Goal: Task Accomplishment & Management: Manage account settings

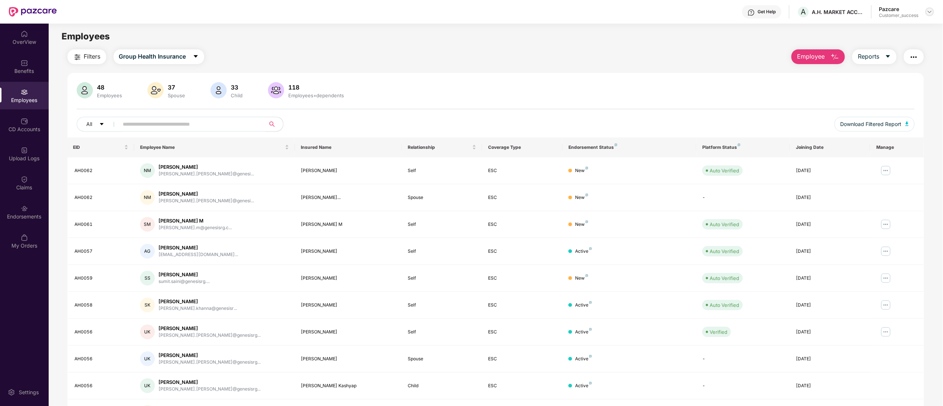
click at [929, 13] on img at bounding box center [929, 12] width 6 height 6
click at [890, 29] on div "Switch to partner view" at bounding box center [895, 29] width 96 height 14
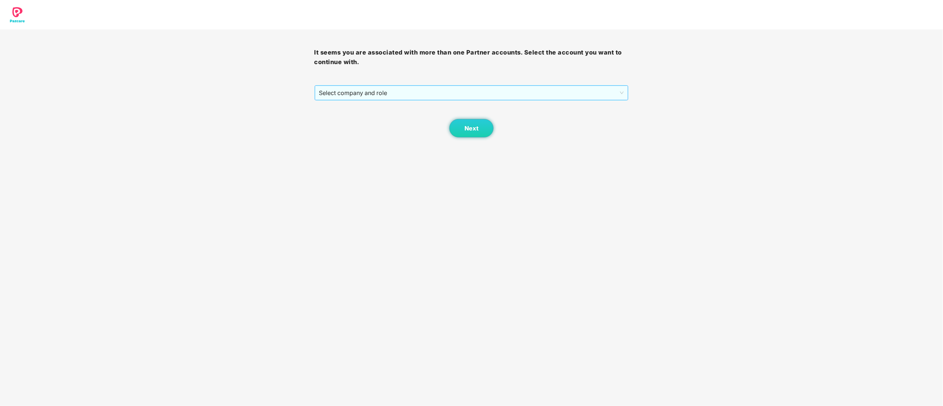
click at [343, 88] on span "Select company and role" at bounding box center [471, 93] width 305 height 14
click at [348, 118] on div "Pazcare - CUSTOMER_SUCCESS" at bounding box center [471, 119] width 305 height 8
click at [460, 135] on button "Next" at bounding box center [471, 128] width 44 height 18
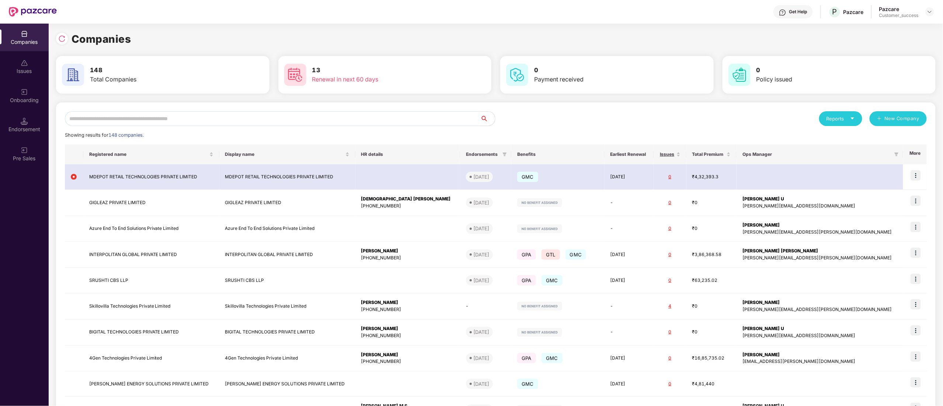
click at [199, 112] on input "text" at bounding box center [272, 118] width 415 height 15
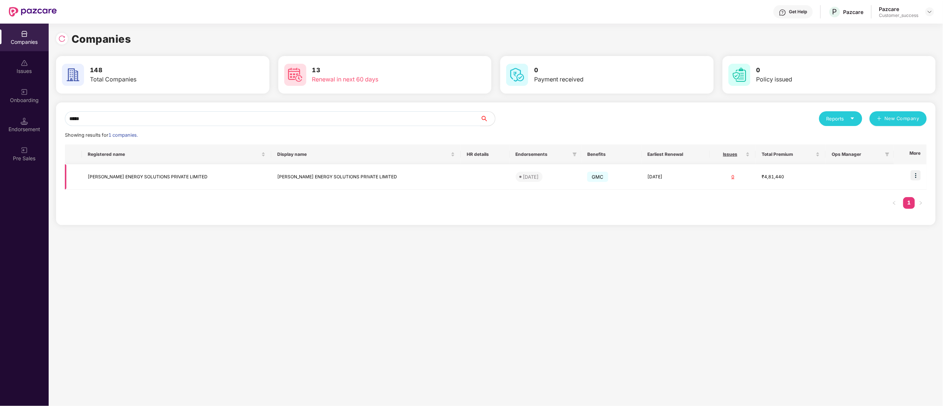
type input "*****"
click at [914, 175] on img at bounding box center [915, 175] width 10 height 10
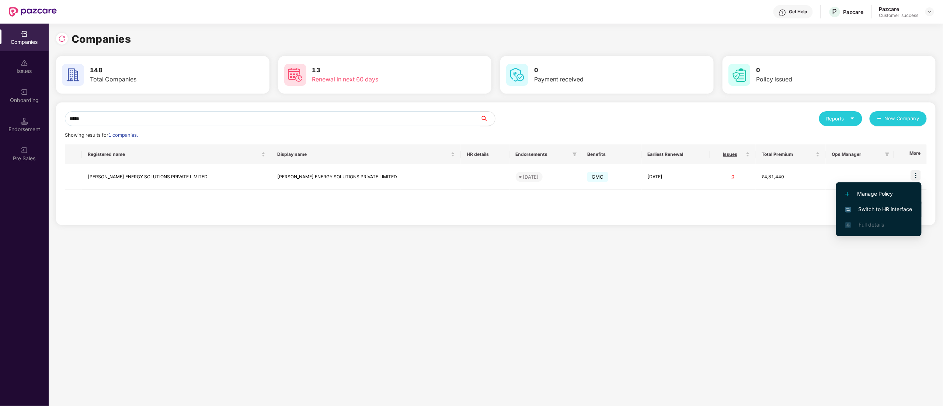
click at [885, 212] on span "Switch to HR interface" at bounding box center [878, 209] width 67 height 8
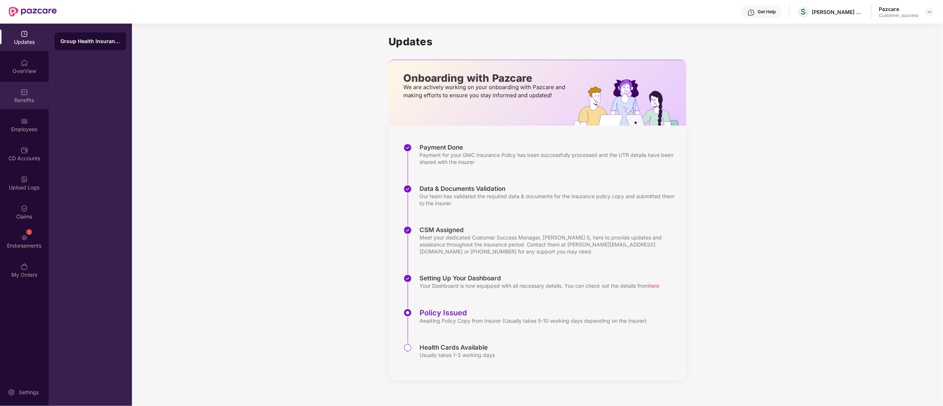
click at [18, 92] on div "Benefits" at bounding box center [24, 96] width 49 height 28
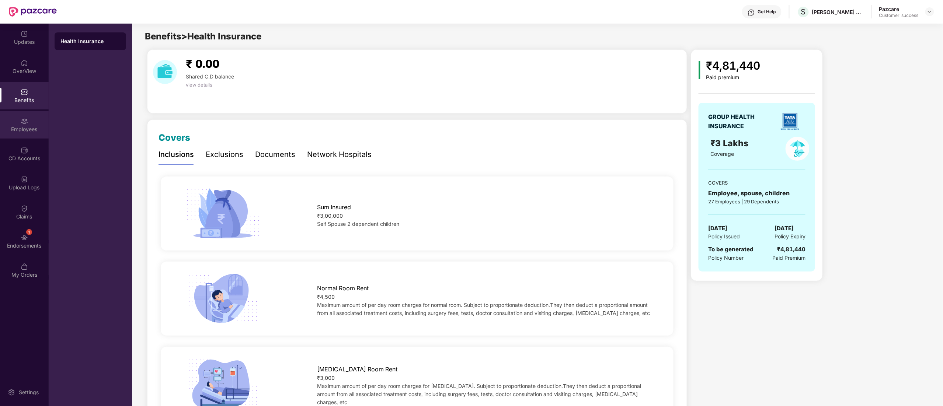
click at [24, 125] on div "Employees" at bounding box center [24, 125] width 49 height 28
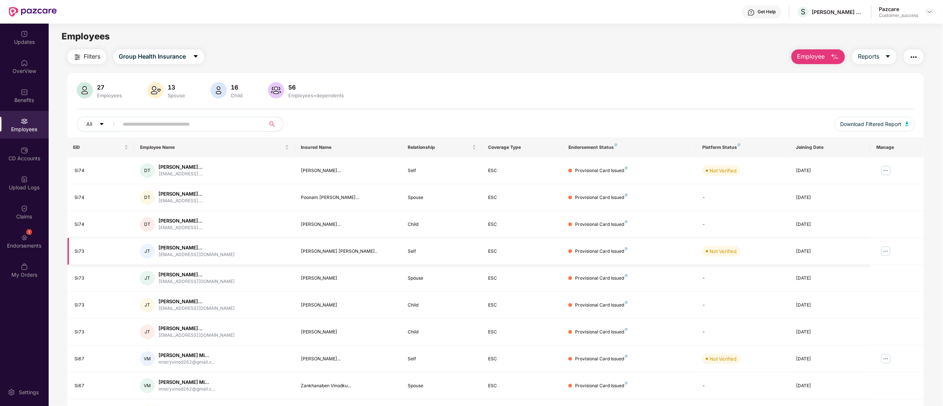
scroll to position [48, 0]
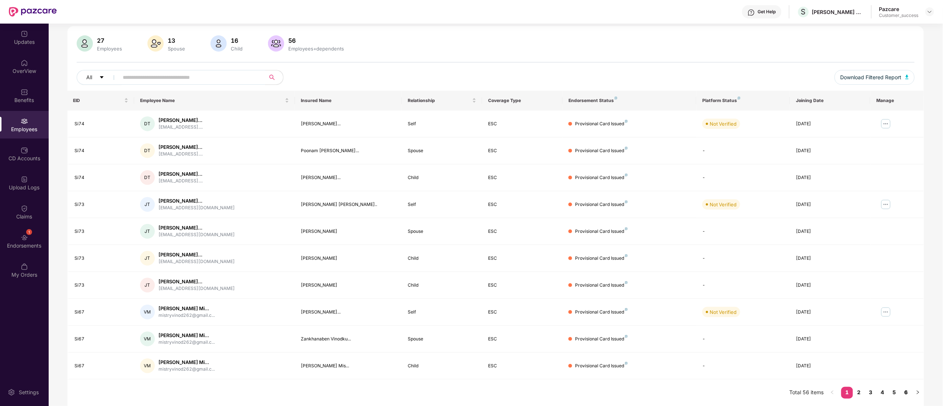
click at [903, 394] on link "6" at bounding box center [906, 392] width 12 height 11
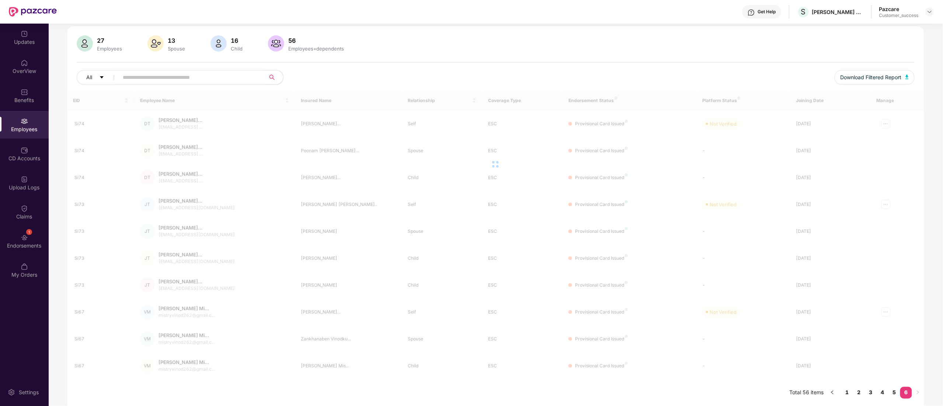
scroll to position [24, 0]
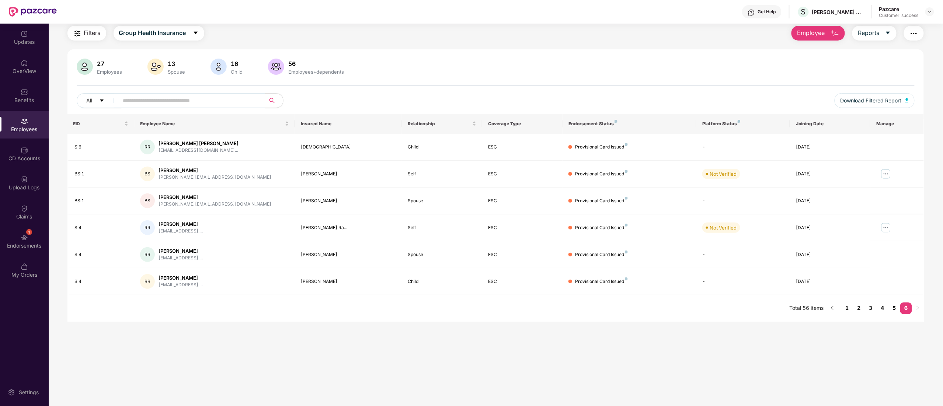
click at [894, 307] on link "5" at bounding box center [894, 308] width 12 height 11
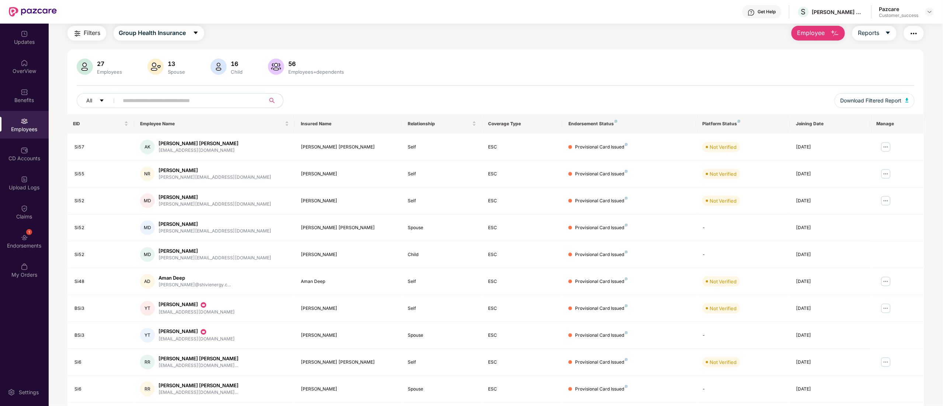
click at [881, 306] on img at bounding box center [886, 309] width 12 height 12
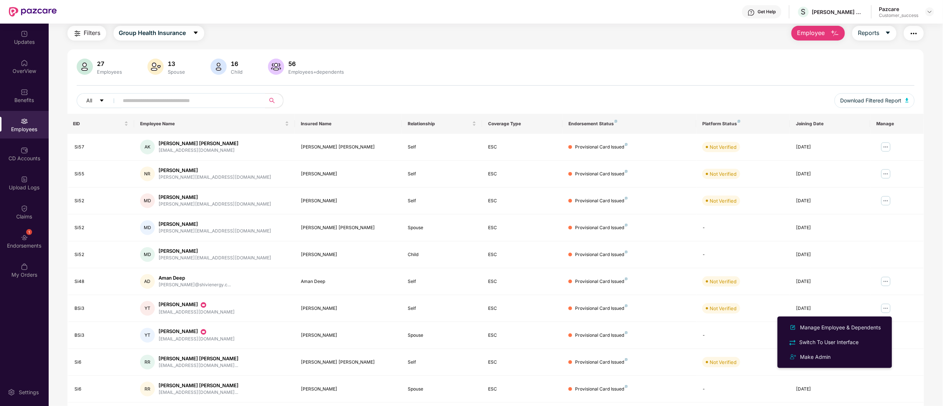
click at [927, 383] on div "Filters Group Health Insurance Employee Reports 27 Employees 13 Spouse 16 Child…" at bounding box center [496, 227] width 894 height 403
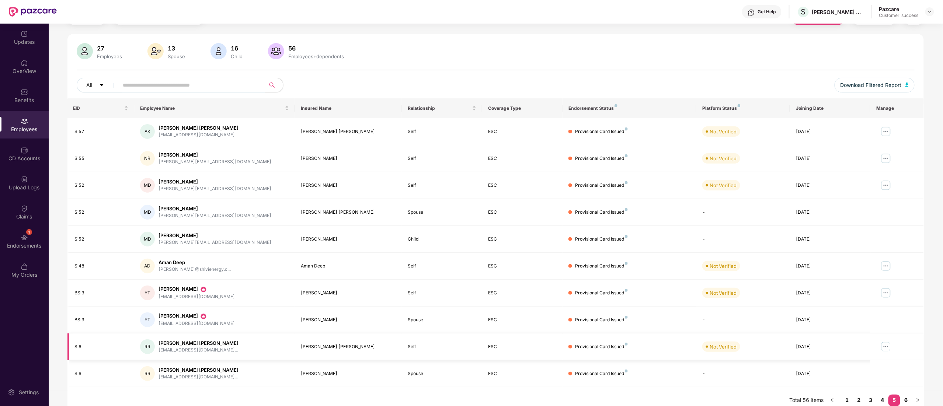
scroll to position [48, 0]
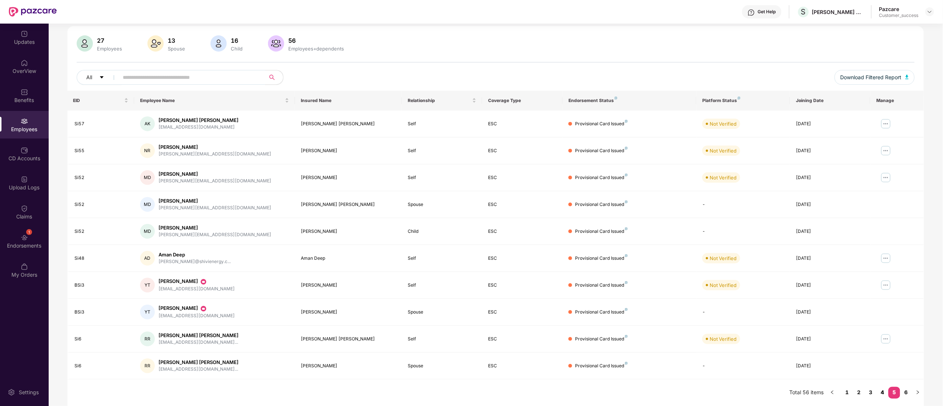
click at [884, 391] on link "4" at bounding box center [882, 392] width 12 height 11
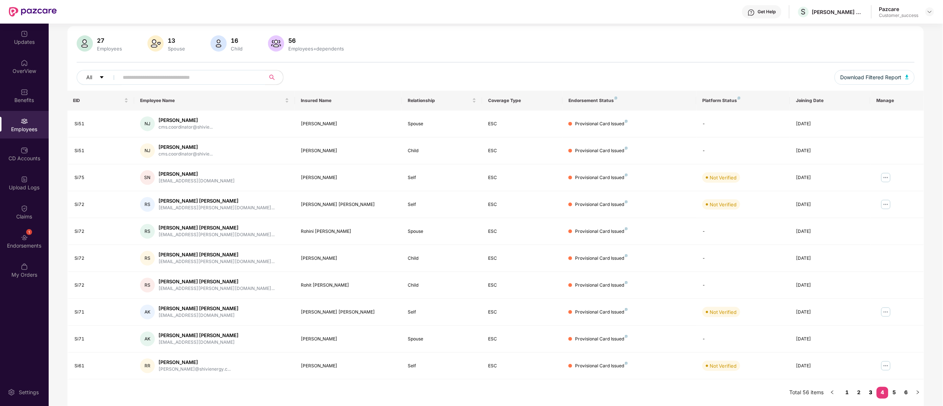
click at [871, 391] on link "3" at bounding box center [870, 392] width 12 height 11
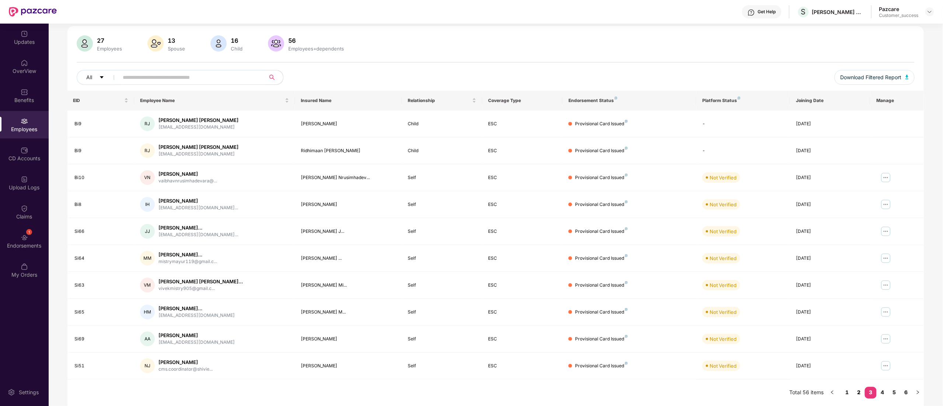
click at [859, 389] on link "2" at bounding box center [859, 392] width 12 height 11
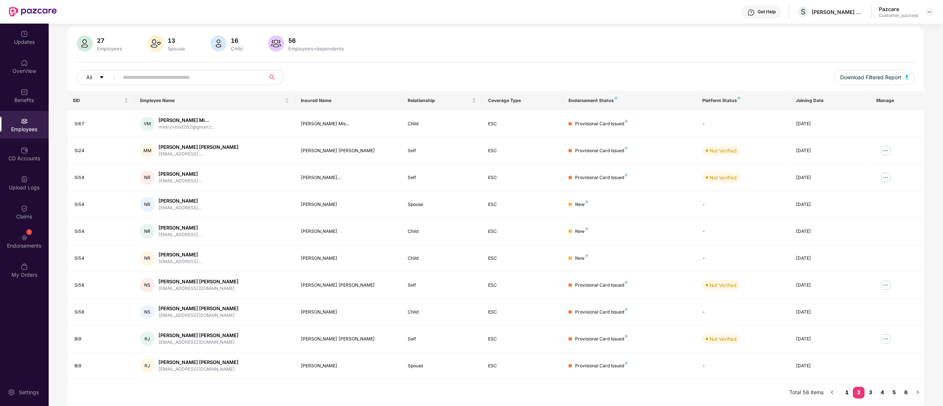
click at [847, 392] on link "1" at bounding box center [847, 392] width 12 height 11
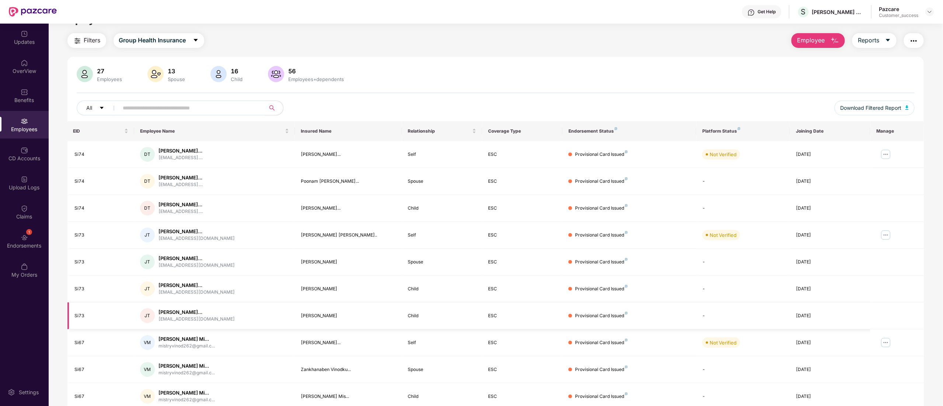
scroll to position [0, 0]
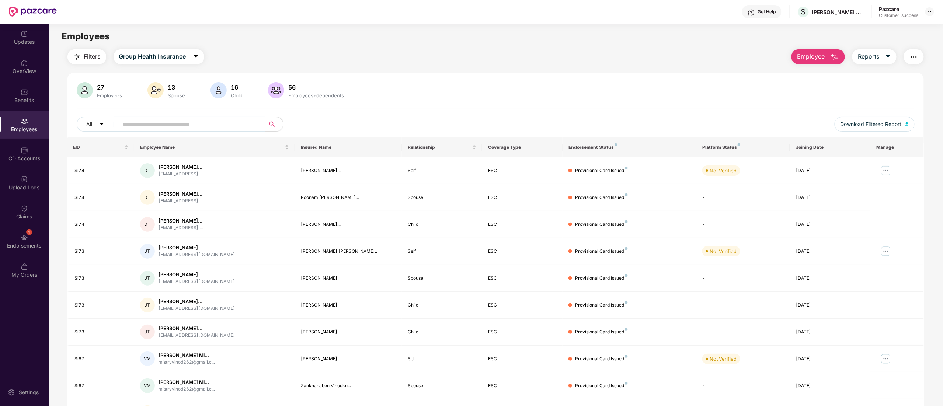
click at [460, 60] on div "Filters Group Health Insurance Employee Reports" at bounding box center [495, 56] width 856 height 15
click at [136, 120] on input "text" at bounding box center [189, 124] width 132 height 11
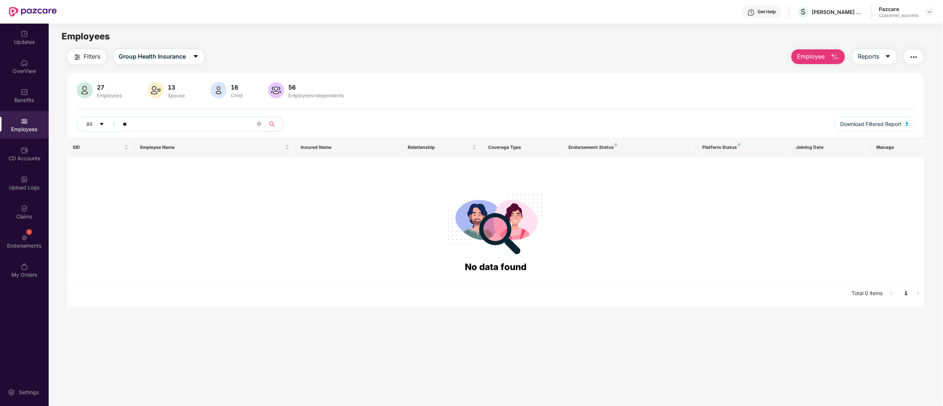
type input "*"
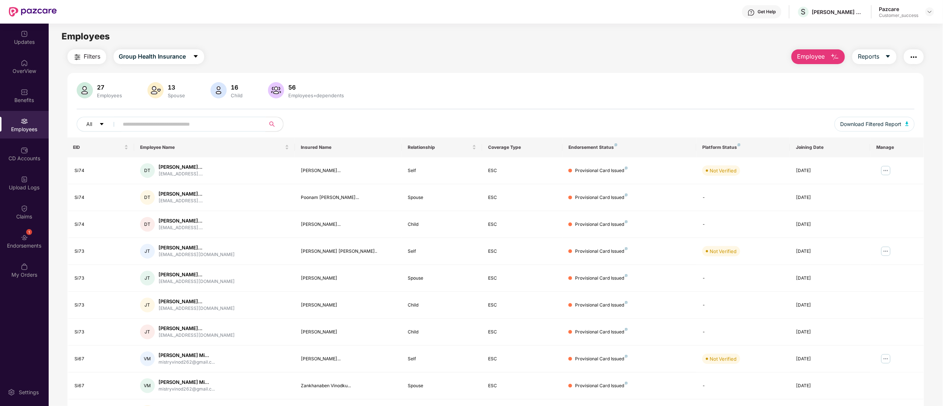
click at [148, 125] on input "text" at bounding box center [189, 124] width 132 height 11
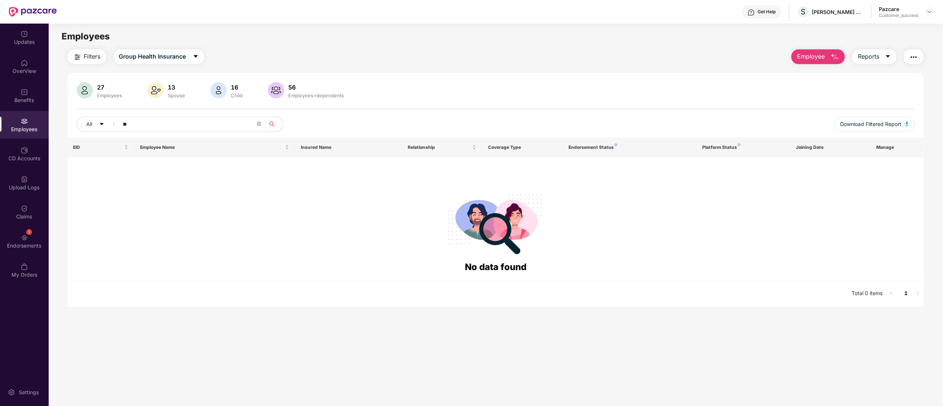
type input "*"
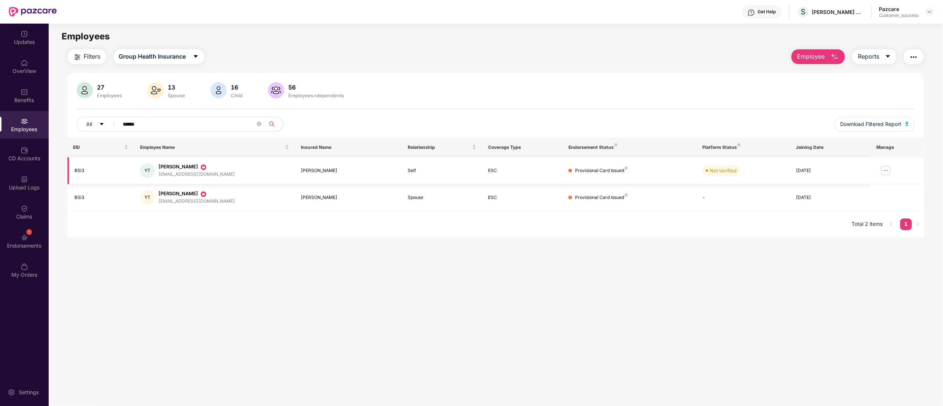
type input "******"
click at [887, 172] on img at bounding box center [886, 171] width 12 height 12
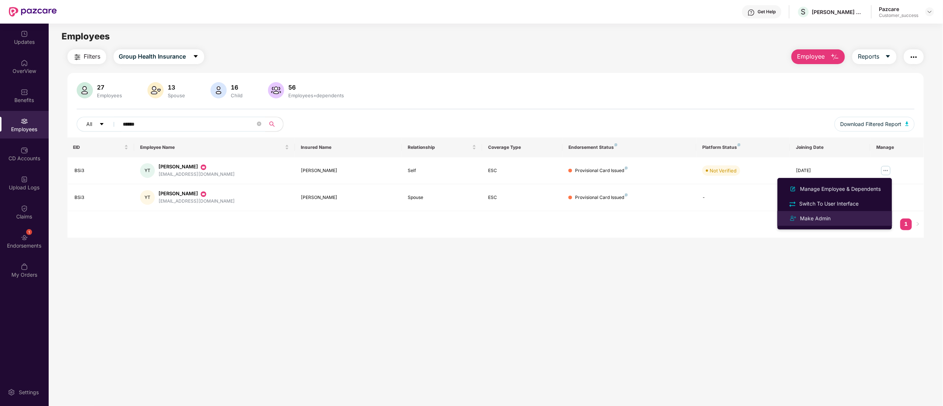
click at [810, 219] on div "Make Admin" at bounding box center [815, 218] width 34 height 8
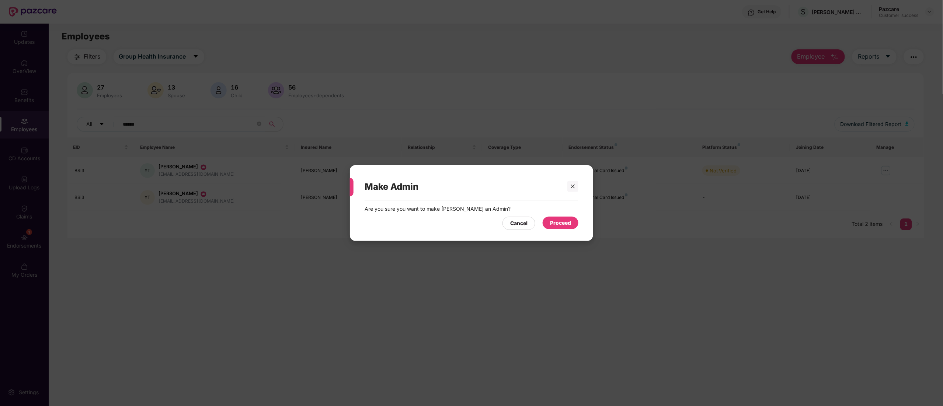
click at [558, 221] on div "Proceed" at bounding box center [560, 223] width 21 height 8
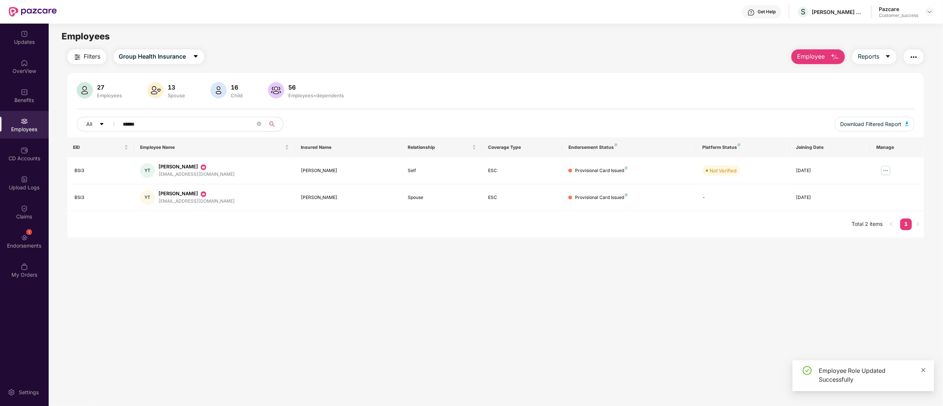
click at [925, 368] on icon "close" at bounding box center [922, 370] width 5 height 5
click at [22, 65] on img at bounding box center [24, 62] width 7 height 7
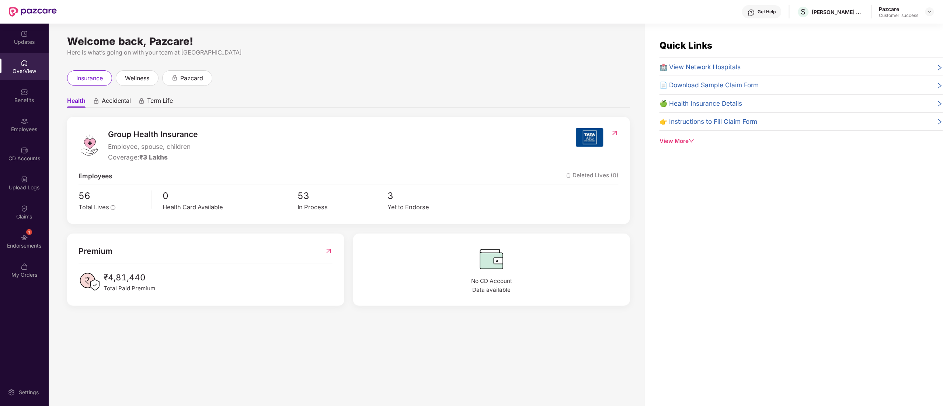
drag, startPoint x: 683, startPoint y: 140, endPoint x: 686, endPoint y: 147, distance: 7.1
click at [683, 141] on div "View More" at bounding box center [800, 141] width 283 height 9
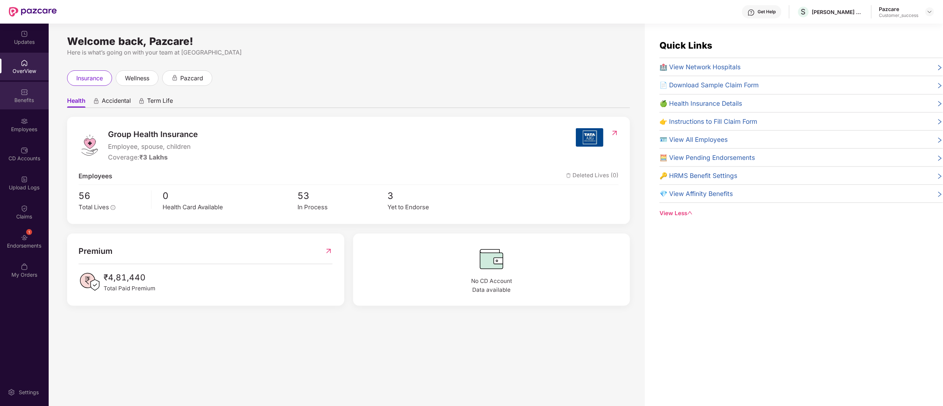
click at [22, 97] on div "Benefits" at bounding box center [24, 100] width 49 height 7
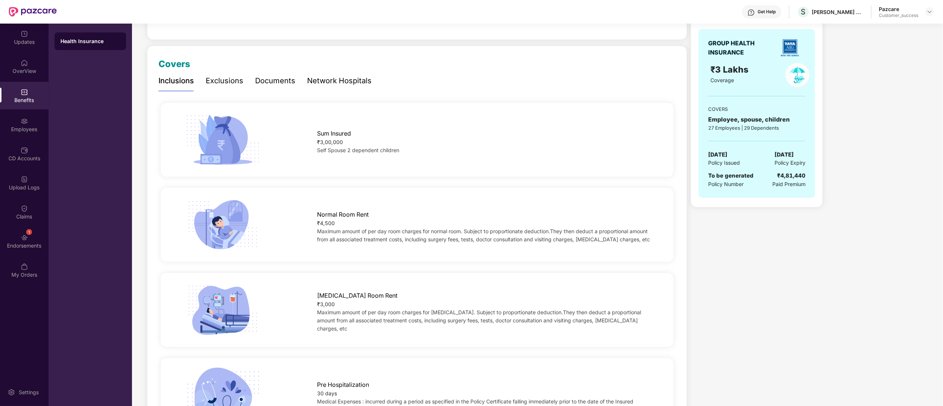
scroll to position [147, 0]
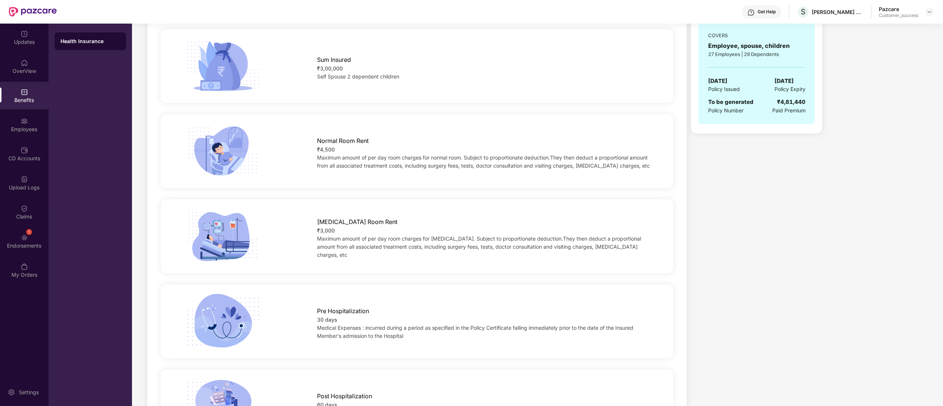
click at [323, 235] on div "₹3,000" at bounding box center [484, 231] width 334 height 8
click at [930, 13] on img at bounding box center [929, 12] width 6 height 6
click at [862, 26] on div "Switch to partner view" at bounding box center [895, 29] width 96 height 14
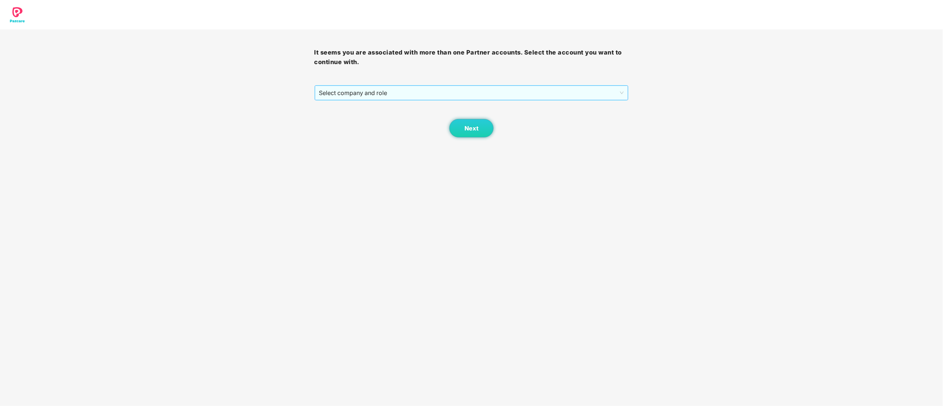
click at [343, 89] on span "Select company and role" at bounding box center [471, 93] width 305 height 14
click at [343, 115] on div "Pazcare - CUSTOMER_SUCCESS" at bounding box center [472, 119] width 314 height 12
click at [469, 128] on span "Next" at bounding box center [471, 128] width 14 height 7
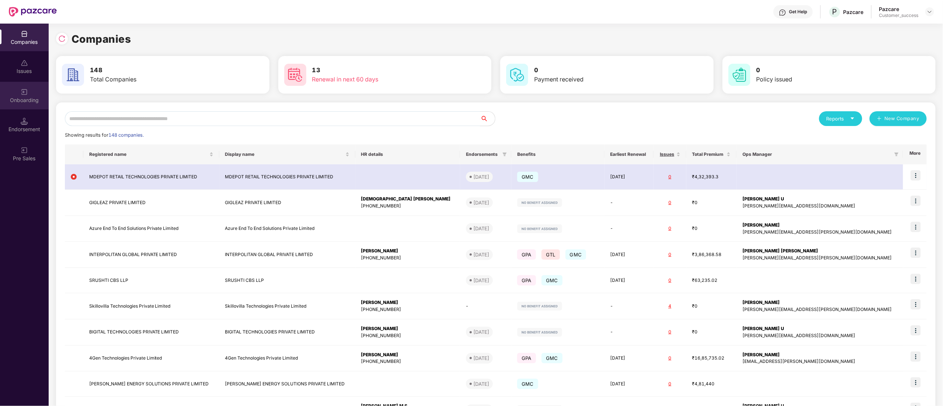
click at [21, 98] on div "Onboarding" at bounding box center [24, 100] width 49 height 7
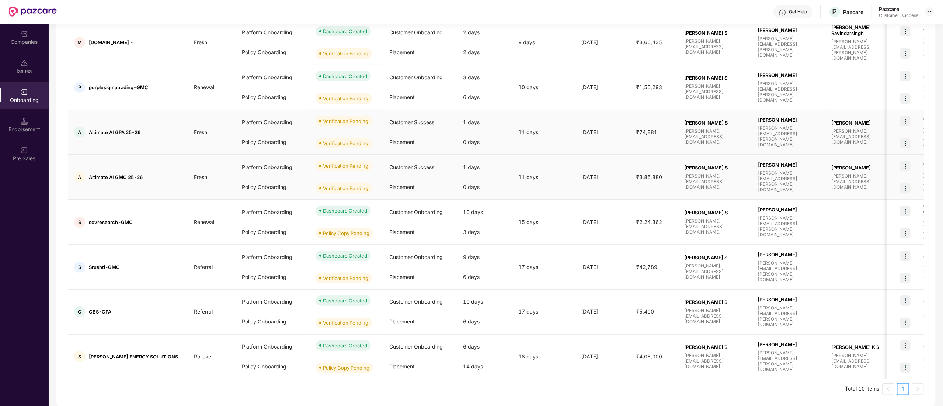
scroll to position [213, 0]
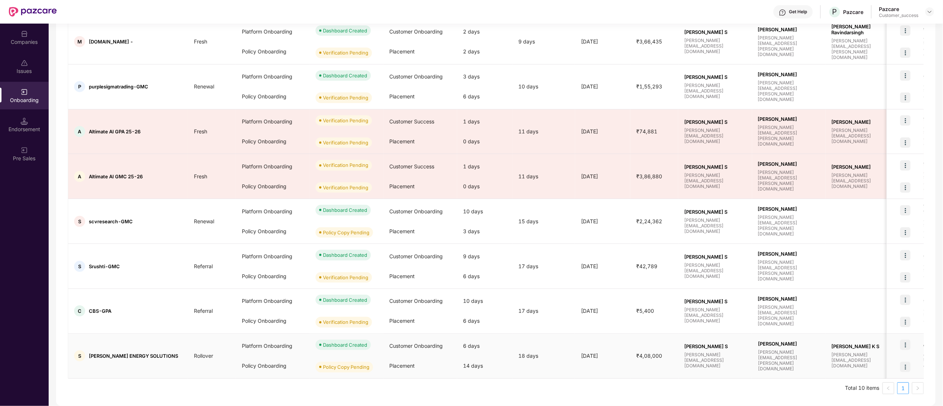
click at [904, 345] on img at bounding box center [905, 345] width 10 height 10
click at [873, 366] on span "View Document" at bounding box center [874, 364] width 53 height 8
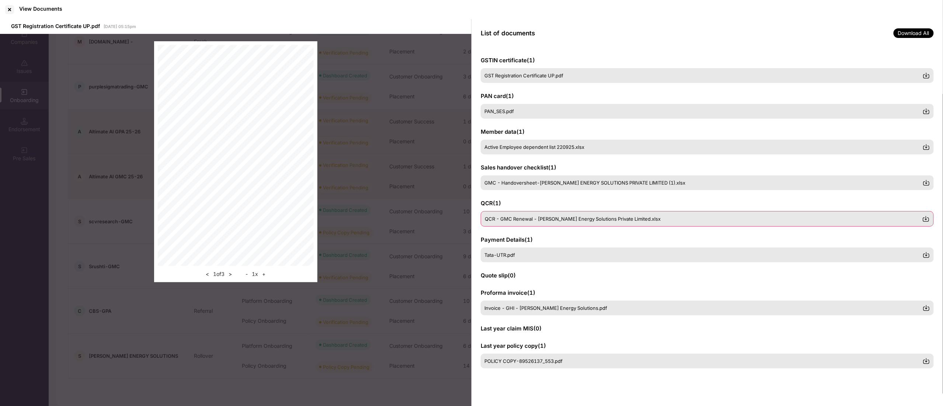
click at [528, 224] on div "QCR - GMC Renewal - [PERSON_NAME] Energy Solutions Private Limited.xlsx" at bounding box center [706, 218] width 453 height 15
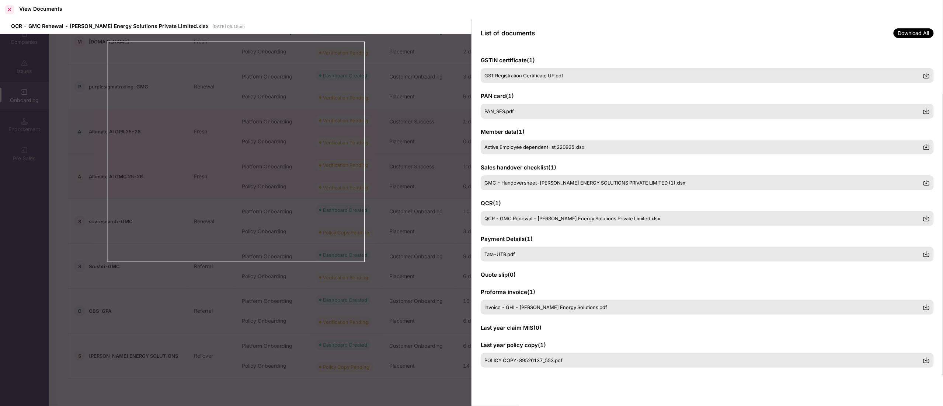
click at [9, 11] on div at bounding box center [10, 10] width 12 height 12
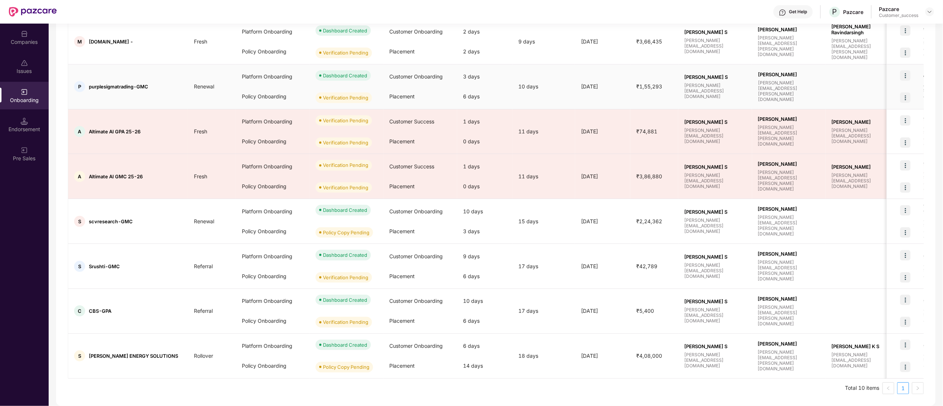
scroll to position [0, 0]
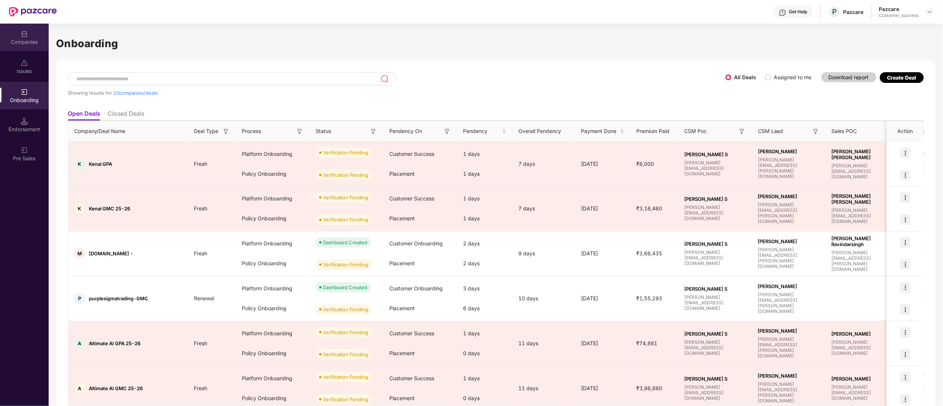
click at [35, 39] on div "Companies" at bounding box center [24, 41] width 49 height 7
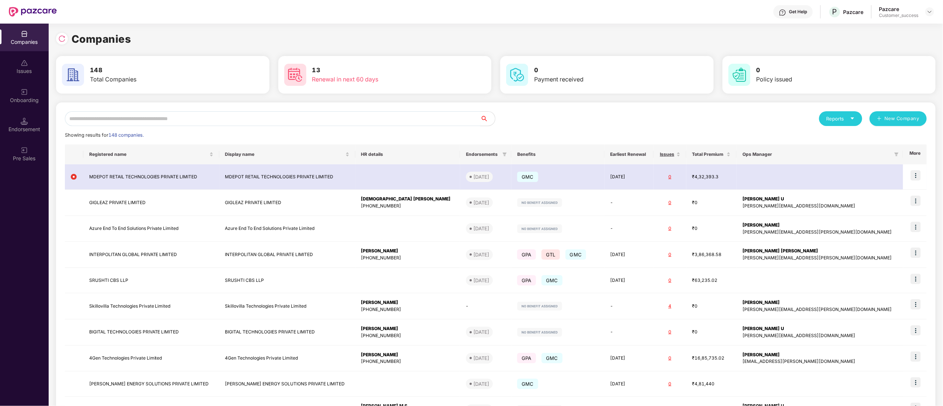
click at [86, 119] on input "text" at bounding box center [272, 118] width 415 height 15
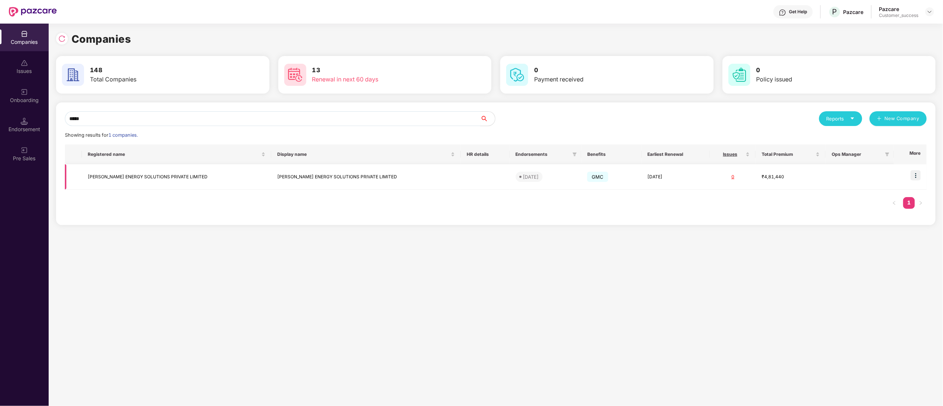
type input "*****"
click at [919, 173] on img at bounding box center [915, 175] width 10 height 10
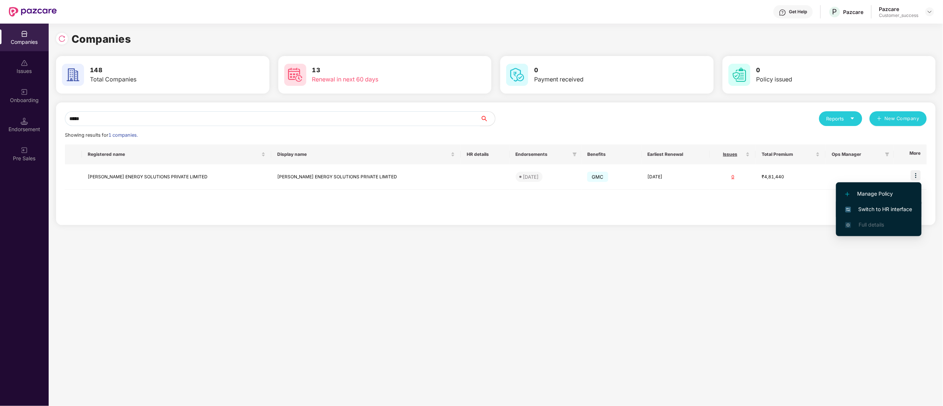
click at [891, 210] on span "Switch to HR interface" at bounding box center [878, 209] width 67 height 8
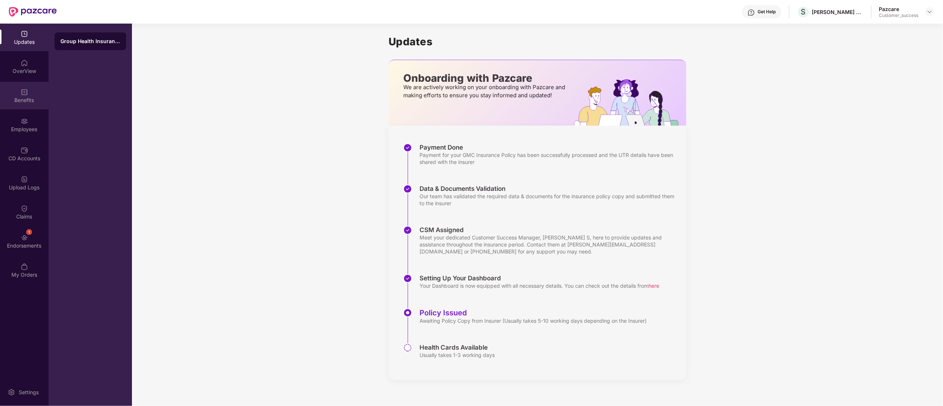
click at [15, 90] on div "Benefits" at bounding box center [24, 96] width 49 height 28
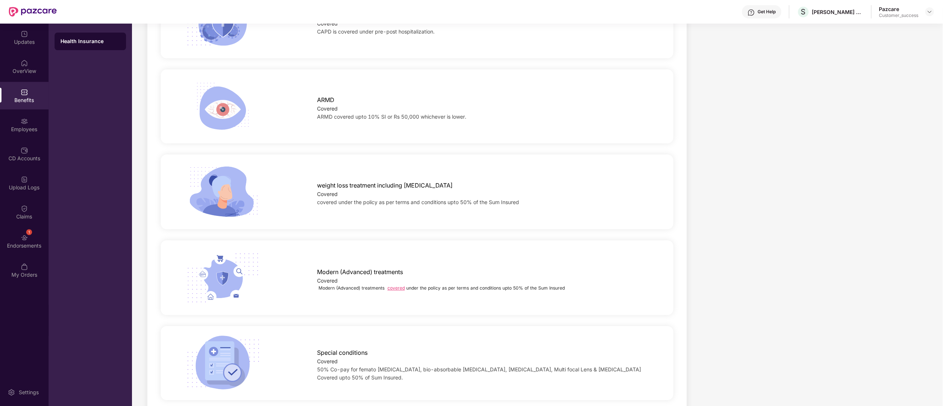
scroll to position [1032, 0]
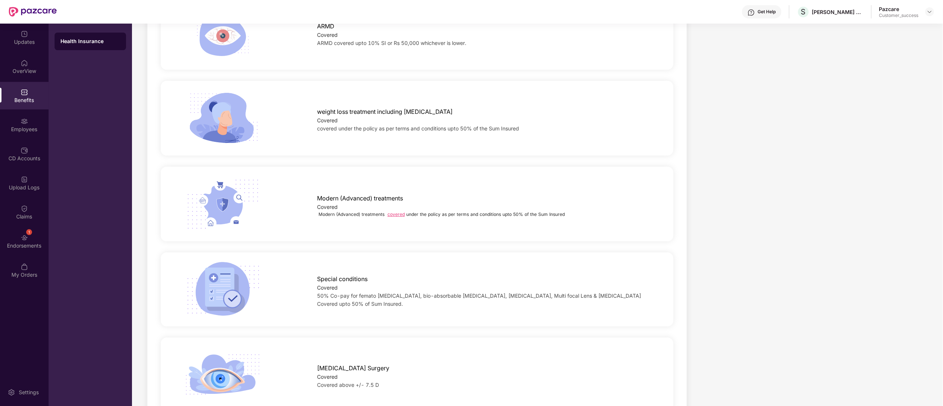
click at [397, 214] on link "covered" at bounding box center [395, 215] width 17 height 6
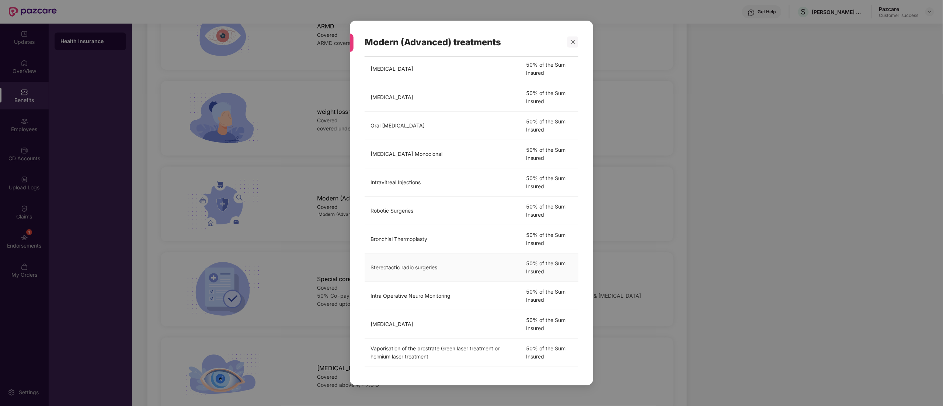
scroll to position [0, 0]
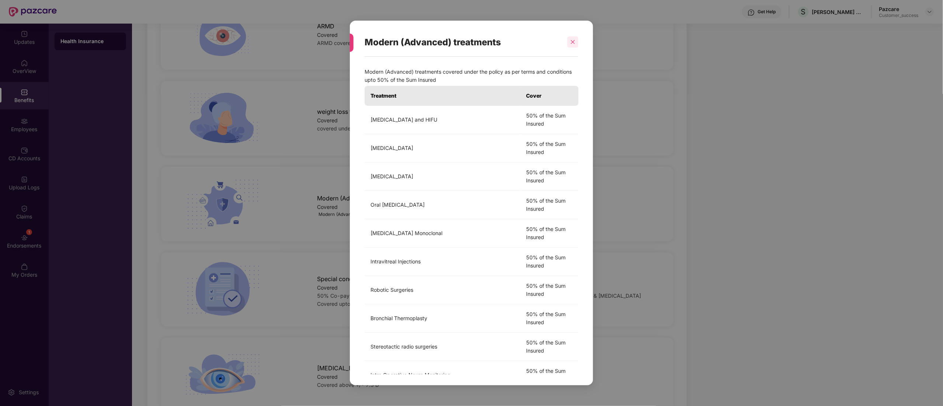
click at [571, 41] on icon "close" at bounding box center [573, 42] width 4 height 4
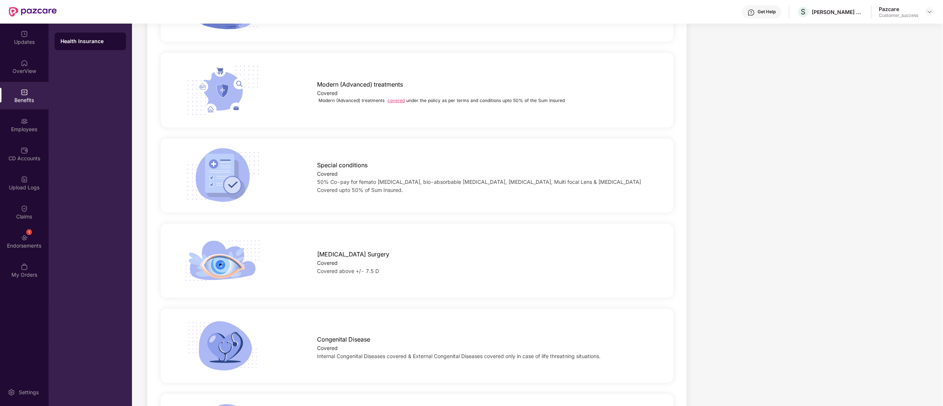
scroll to position [1179, 0]
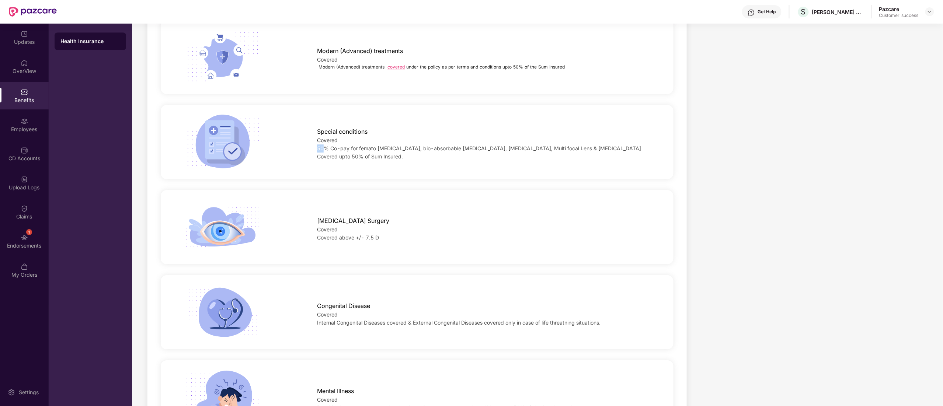
drag, startPoint x: 323, startPoint y: 150, endPoint x: 447, endPoint y: 156, distance: 124.4
click at [471, 144] on div "Special conditions Covered 50% Co-pay for femato [MEDICAL_DATA], bio-absorbable…" at bounding box center [483, 141] width 357 height 37
drag, startPoint x: 469, startPoint y: 148, endPoint x: 532, endPoint y: 148, distance: 63.7
click at [532, 148] on span "50% Co-pay for femato [MEDICAL_DATA], bio-absorbable [MEDICAL_DATA], [MEDICAL_D…" at bounding box center [479, 152] width 324 height 14
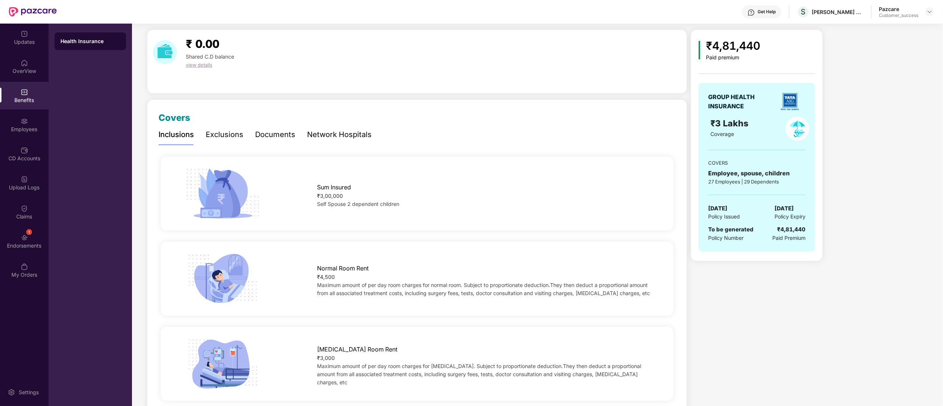
scroll to position [0, 0]
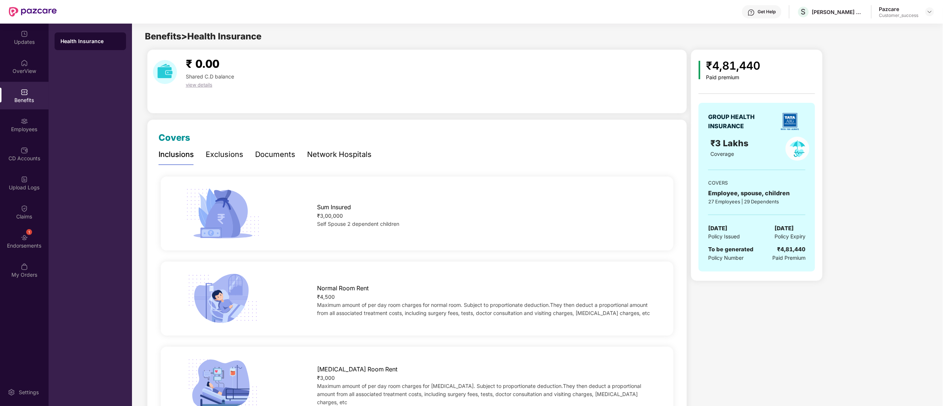
click at [216, 153] on div "Exclusions" at bounding box center [225, 154] width 38 height 11
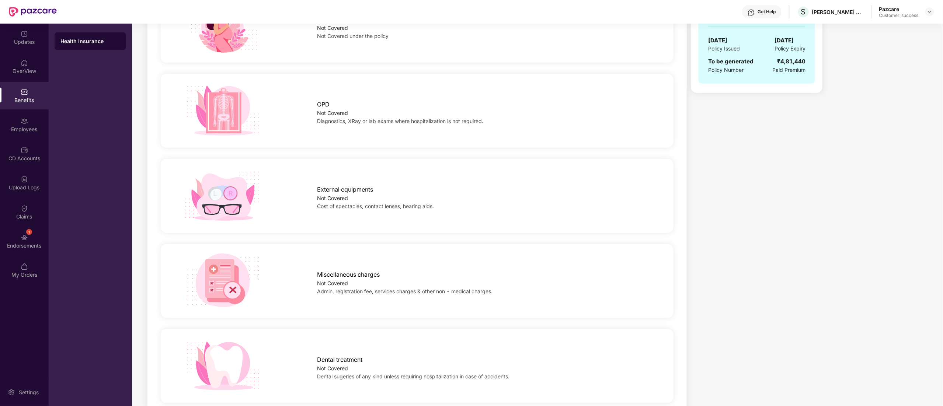
scroll to position [221, 0]
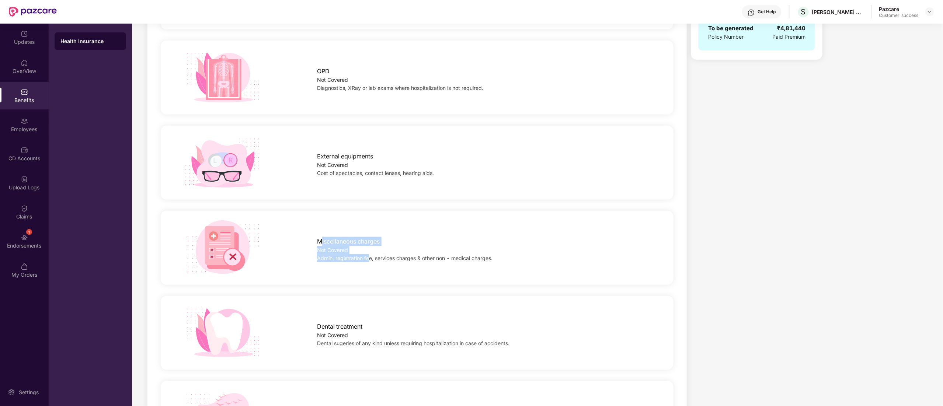
drag, startPoint x: 322, startPoint y: 243, endPoint x: 371, endPoint y: 281, distance: 62.0
click at [368, 259] on div "Miscellaneous charges Not Covered Admin, registration fee, services charges & o…" at bounding box center [483, 247] width 357 height 29
click at [370, 286] on div "Miscellaneous charges Not Covered Admin, registration fee, services charges & o…" at bounding box center [416, 247] width 517 height 85
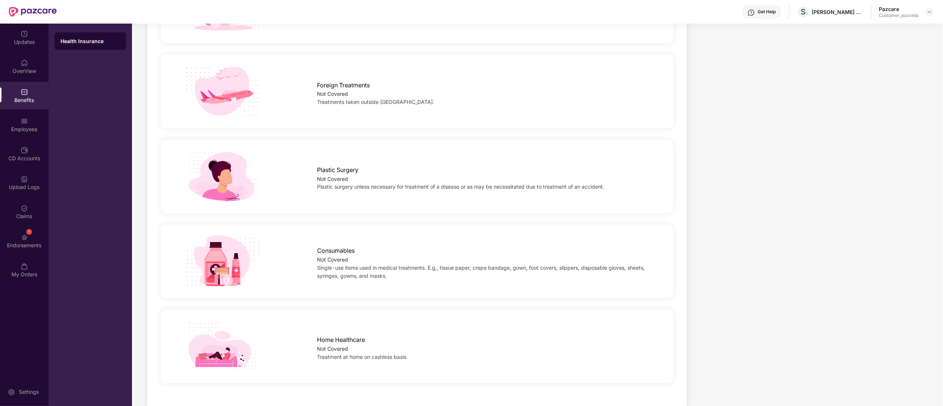
scroll to position [565, 0]
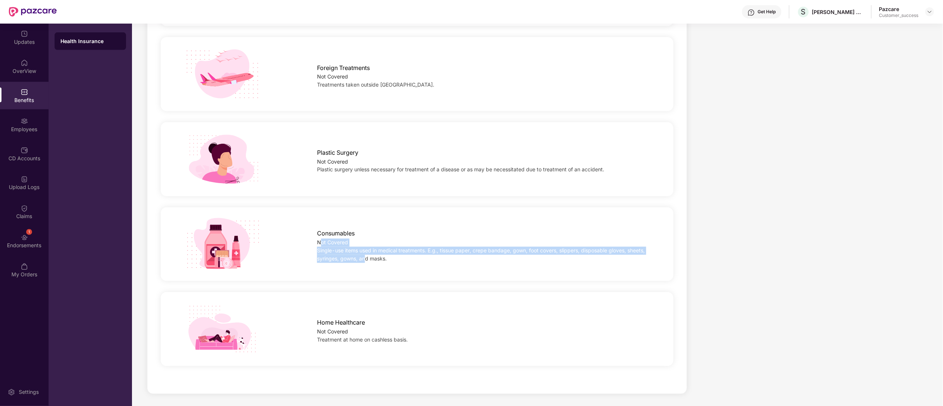
drag, startPoint x: 322, startPoint y: 239, endPoint x: 373, endPoint y: 284, distance: 68.1
click at [367, 266] on div "Consumables Not Covered Single-use items used in medical treatments. E.g., tiss…" at bounding box center [417, 245] width 536 height 56
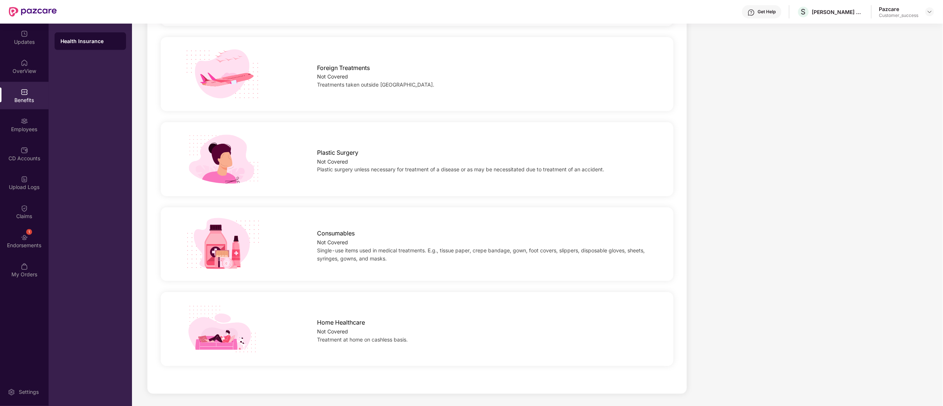
click at [410, 332] on div "Not Covered" at bounding box center [484, 332] width 334 height 8
drag, startPoint x: 314, startPoint y: 333, endPoint x: 373, endPoint y: 334, distance: 59.0
click at [341, 332] on div "Home Healthcare Not Covered Treatment at home on cashless basis." at bounding box center [483, 329] width 357 height 29
click at [419, 331] on div "Not Covered" at bounding box center [484, 332] width 334 height 8
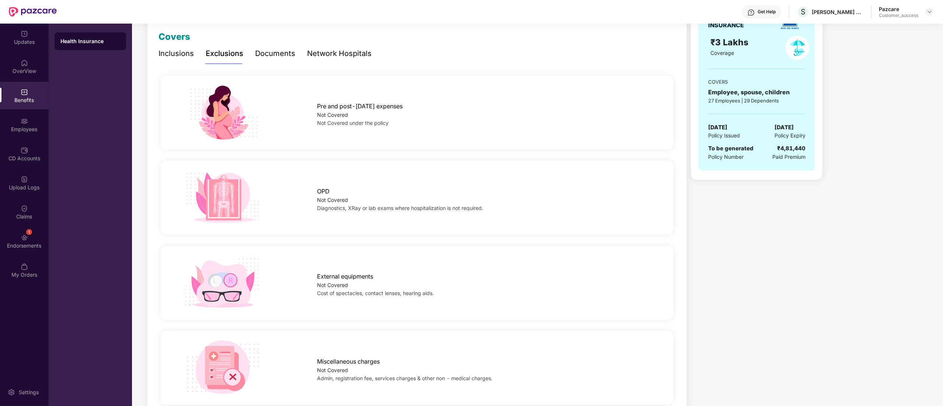
scroll to position [49, 0]
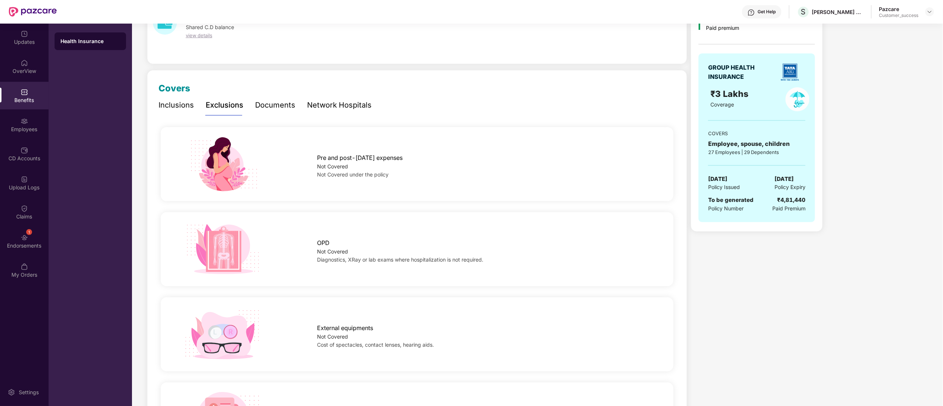
click at [277, 103] on div "Documents" at bounding box center [275, 104] width 40 height 11
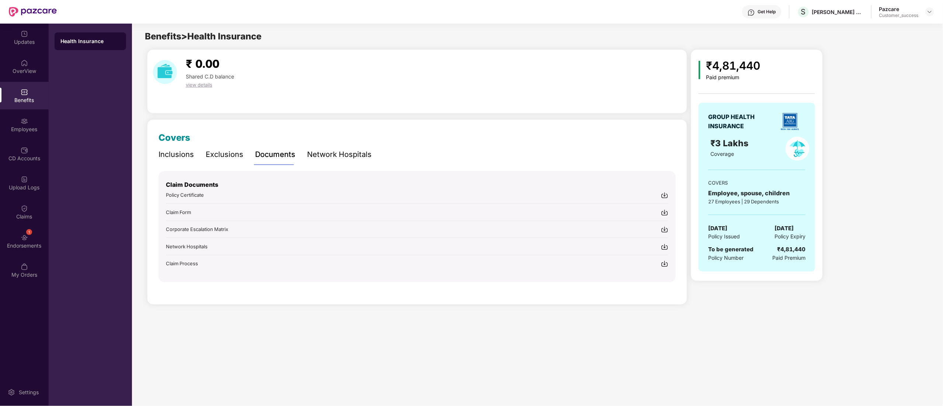
scroll to position [0, 0]
click at [331, 156] on div "Network Hospitals" at bounding box center [339, 154] width 64 height 11
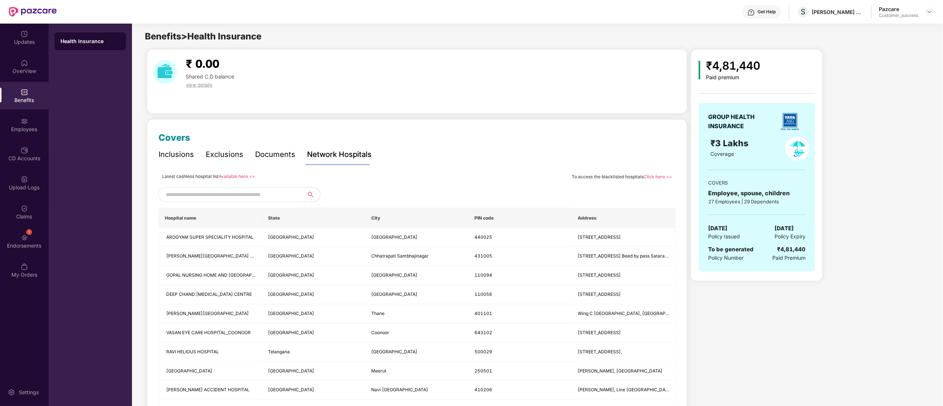
click at [228, 197] on input "text" at bounding box center [229, 194] width 126 height 11
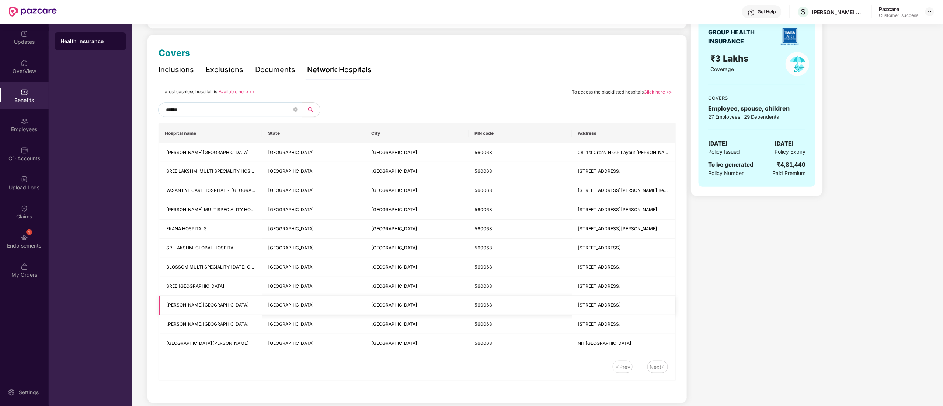
scroll to position [96, 0]
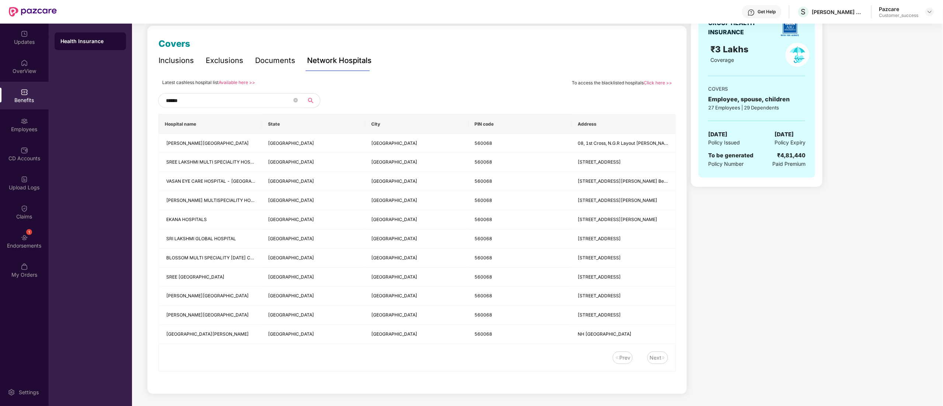
type input "******"
click at [197, 86] on div "Latest cashless hospital list Available here >> To access the blacklisted hospi…" at bounding box center [416, 224] width 517 height 295
click at [197, 97] on input "******" at bounding box center [229, 100] width 126 height 11
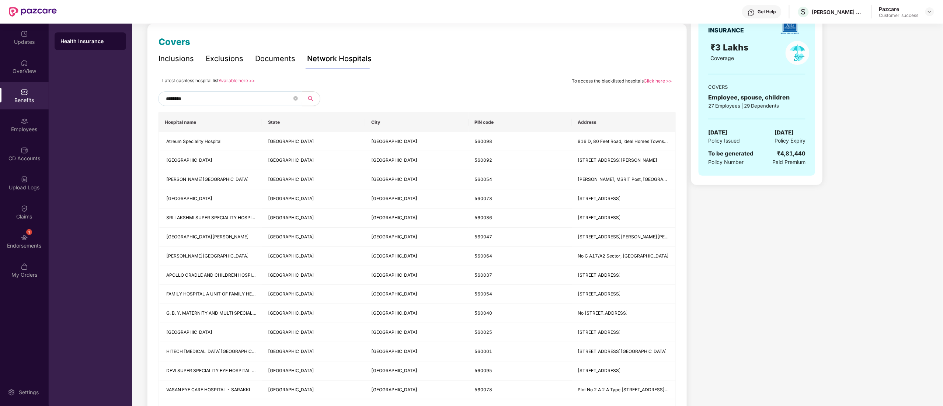
type input "*********"
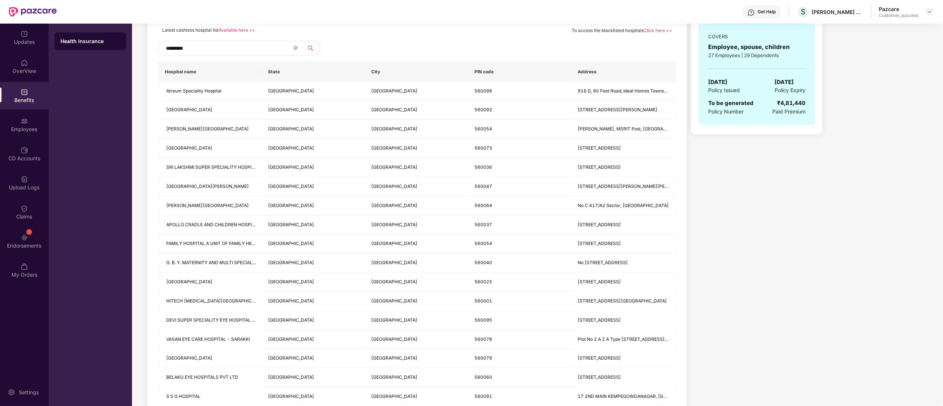
scroll to position [0, 0]
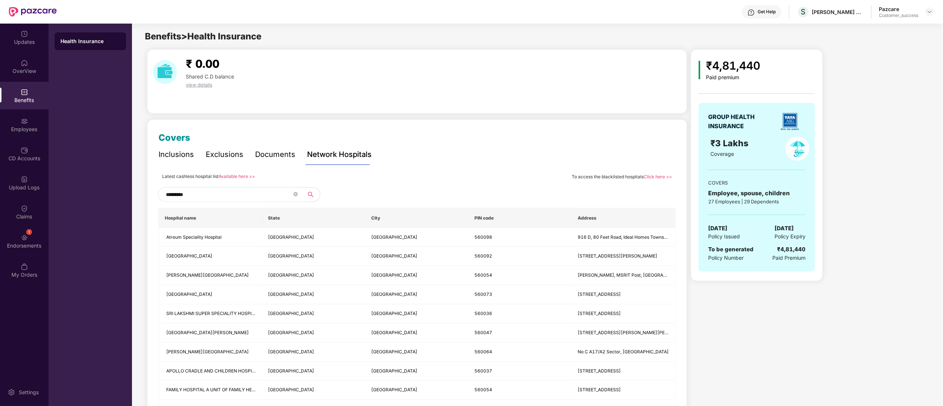
click at [222, 195] on input "*********" at bounding box center [229, 194] width 126 height 11
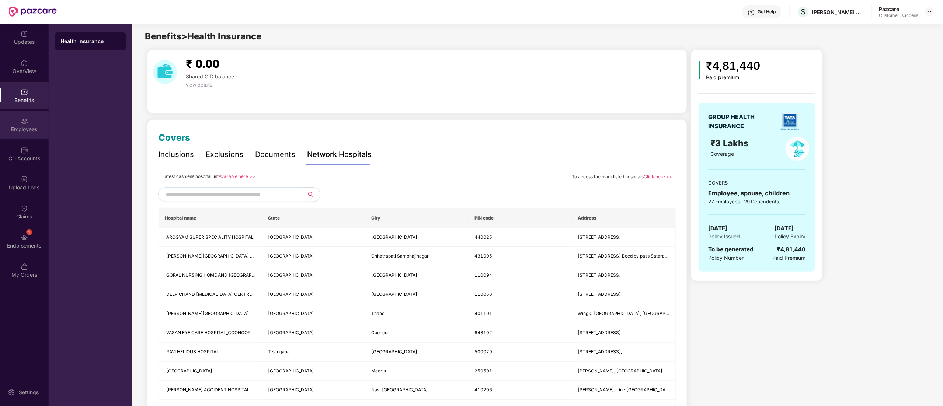
click at [24, 119] on img at bounding box center [24, 121] width 7 height 7
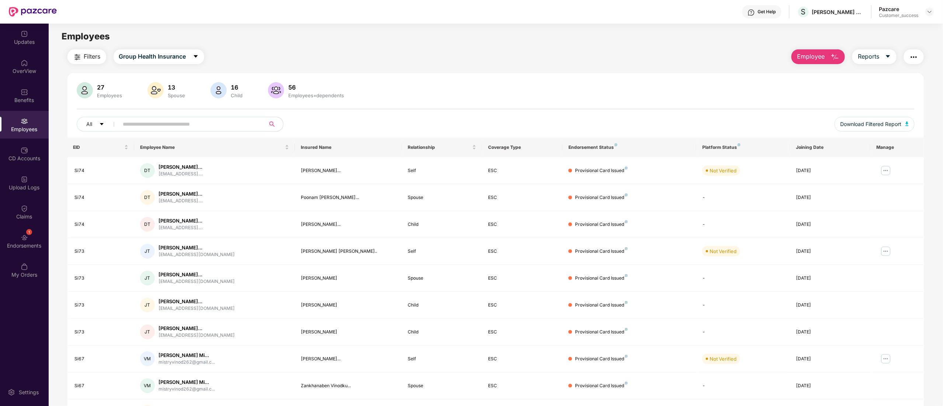
click at [818, 54] on span "Employee" at bounding box center [811, 56] width 28 height 9
click at [819, 73] on div "Add Employee(s)" at bounding box center [824, 76] width 42 height 9
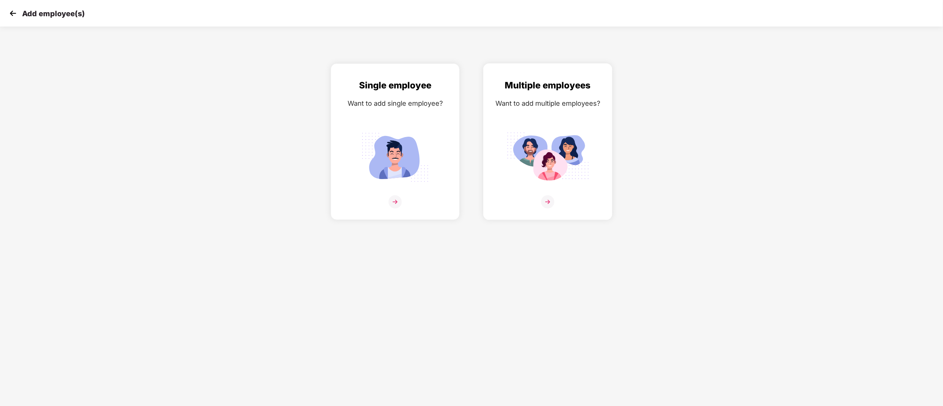
click at [553, 144] on img at bounding box center [547, 157] width 83 height 57
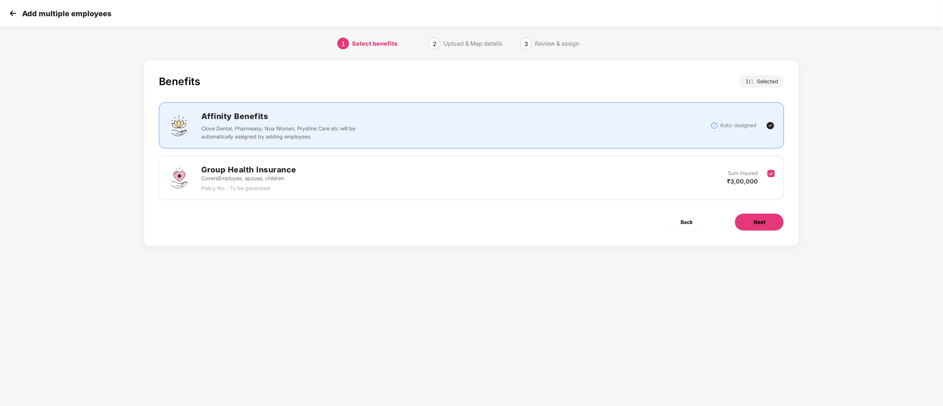
click at [761, 226] on span "Next" at bounding box center [759, 222] width 12 height 8
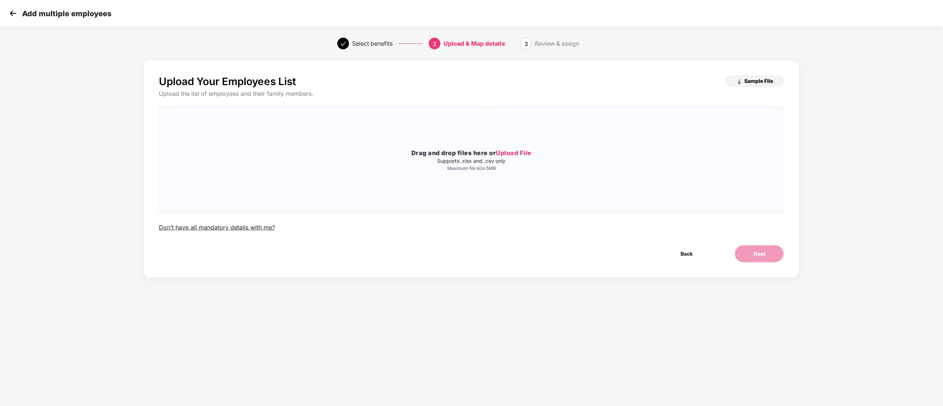
click at [753, 81] on span "Sample File" at bounding box center [758, 80] width 29 height 7
click at [471, 204] on div "Drag and drop files here or Upload File Supports .xlsx and .csv only Maximum fi…" at bounding box center [471, 160] width 624 height 94
click at [762, 256] on span "Next" at bounding box center [759, 254] width 12 height 8
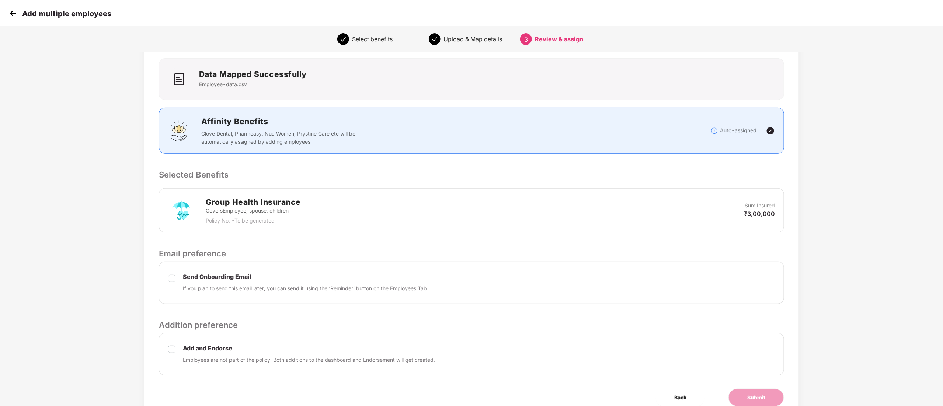
scroll to position [77, 0]
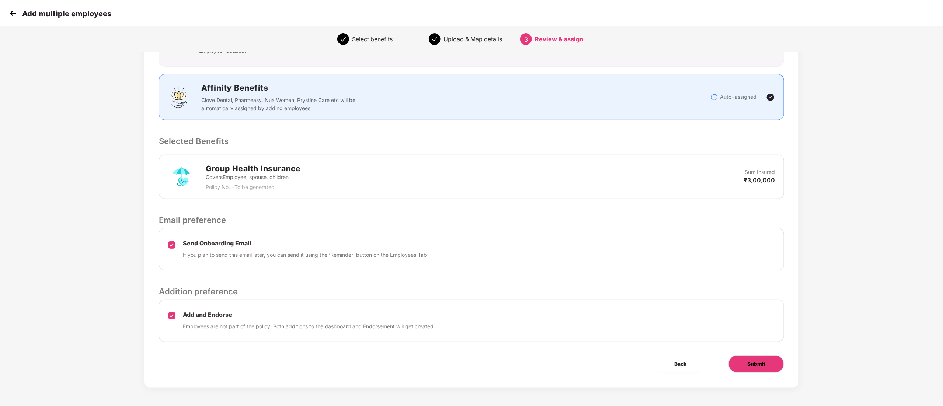
click at [765, 365] on button "Submit" at bounding box center [756, 364] width 56 height 18
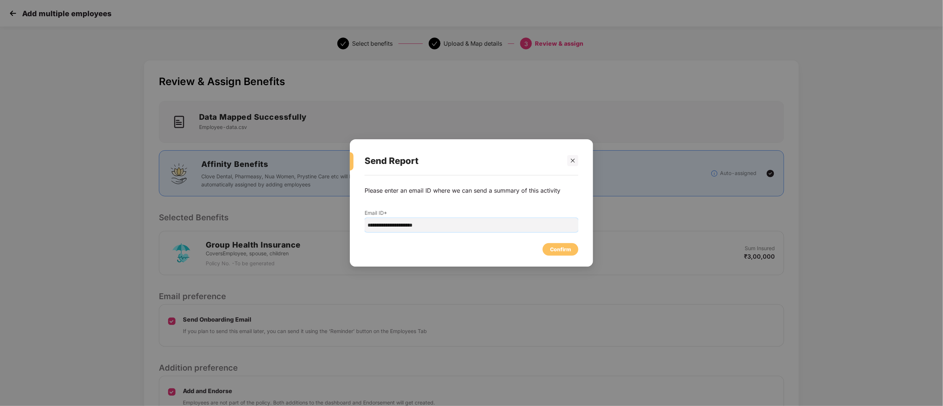
drag, startPoint x: 459, startPoint y: 229, endPoint x: 335, endPoint y: 224, distance: 124.3
click at [335, 224] on div "**********" at bounding box center [471, 203] width 943 height 406
click at [566, 250] on div "Confirm" at bounding box center [560, 249] width 21 height 8
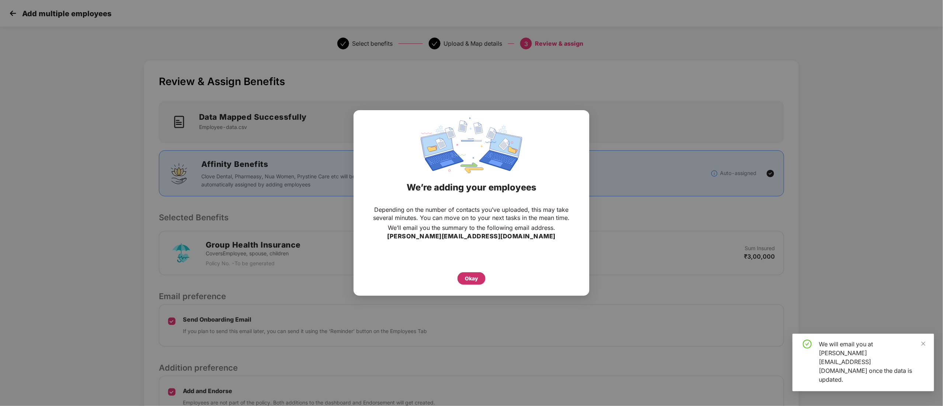
click at [466, 279] on div "Okay" at bounding box center [471, 279] width 13 height 8
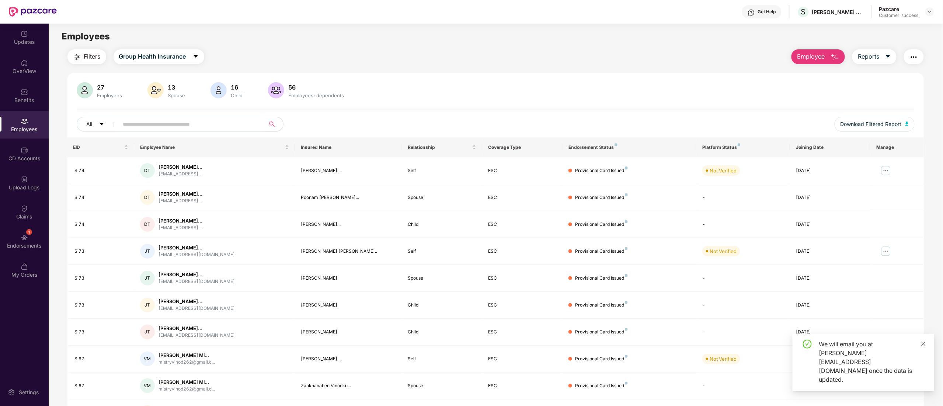
click at [924, 346] on icon "close" at bounding box center [923, 344] width 4 height 4
click at [803, 53] on span "Employee" at bounding box center [811, 56] width 28 height 9
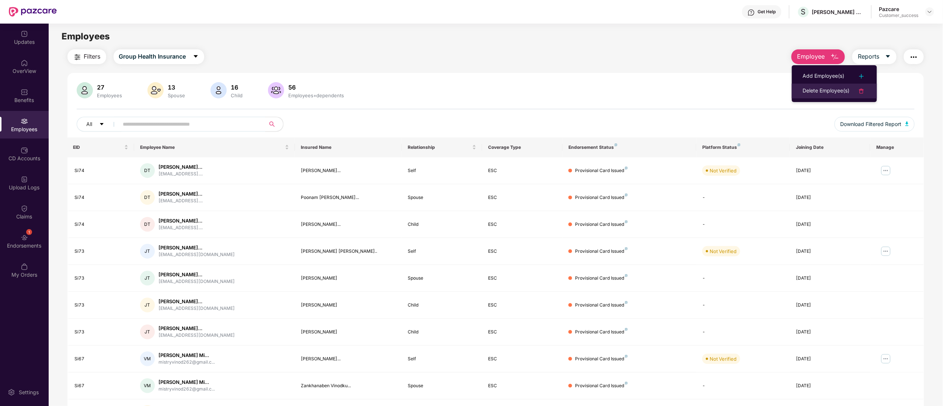
click at [811, 89] on div "Delete Employee(s)" at bounding box center [826, 91] width 47 height 9
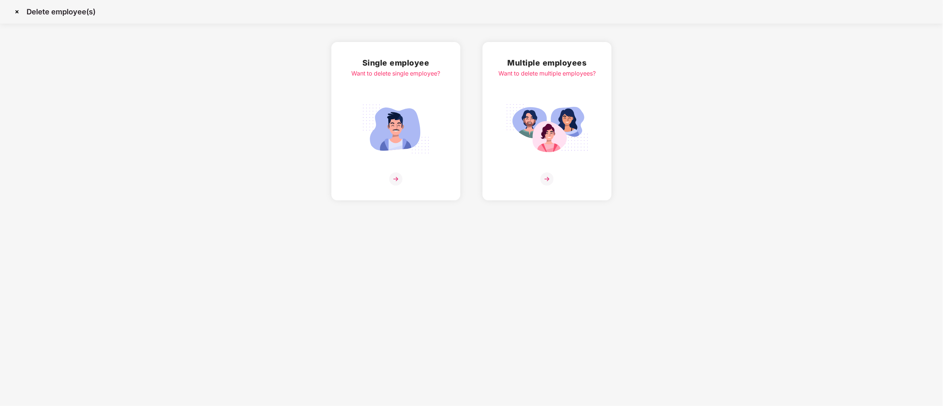
click at [541, 128] on img at bounding box center [547, 128] width 83 height 57
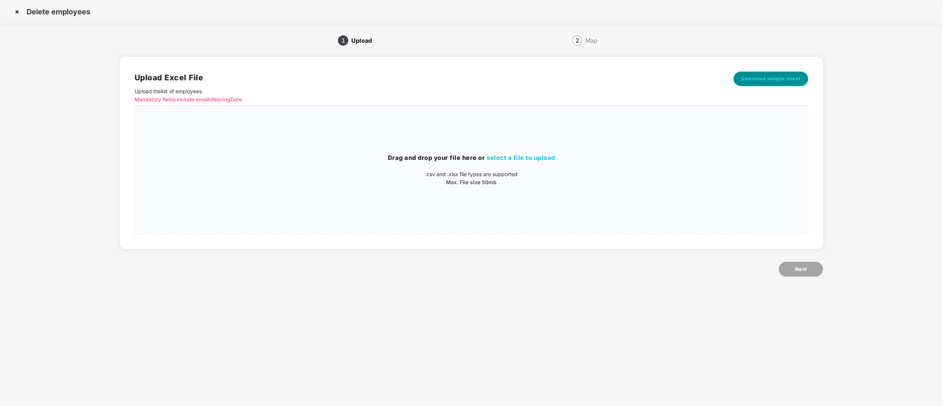
click at [754, 80] on span "Download sample sheet" at bounding box center [771, 78] width 60 height 7
click at [466, 202] on div "Drag and drop your file here or select a file to upload .csv and .xlsx file typ…" at bounding box center [471, 170] width 673 height 116
click at [15, 11] on img at bounding box center [17, 12] width 12 height 12
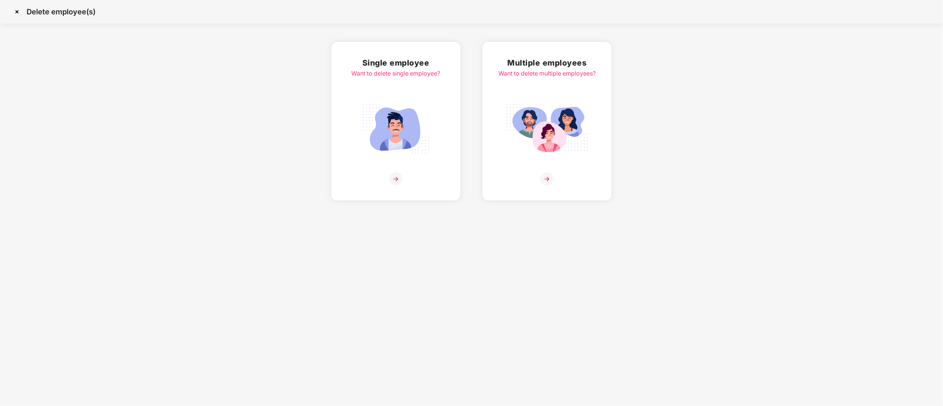
click at [363, 109] on img at bounding box center [395, 128] width 83 height 57
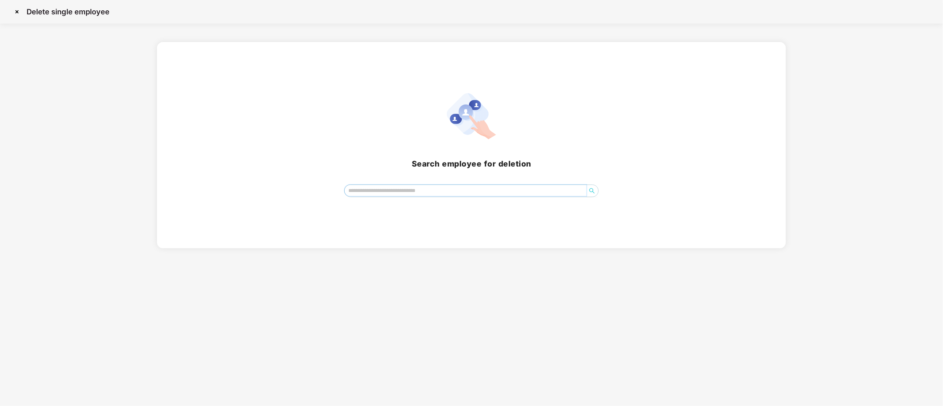
click at [426, 194] on input "search" at bounding box center [466, 190] width 242 height 11
type input "*"
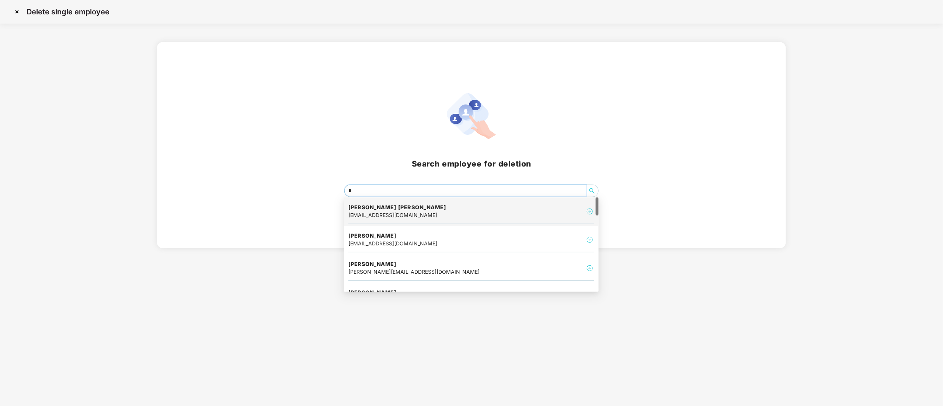
click at [425, 207] on div "[PERSON_NAME] [PERSON_NAME] [EMAIL_ADDRESS][DOMAIN_NAME]" at bounding box center [471, 211] width 246 height 25
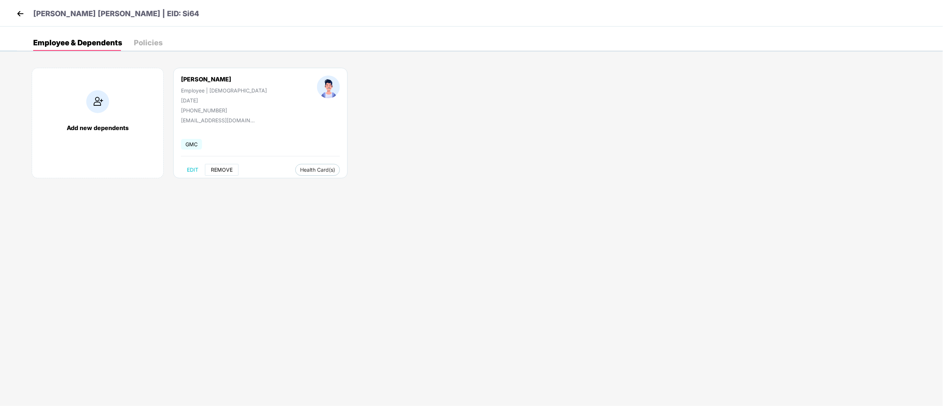
click at [226, 172] on span "REMOVE" at bounding box center [222, 170] width 22 height 6
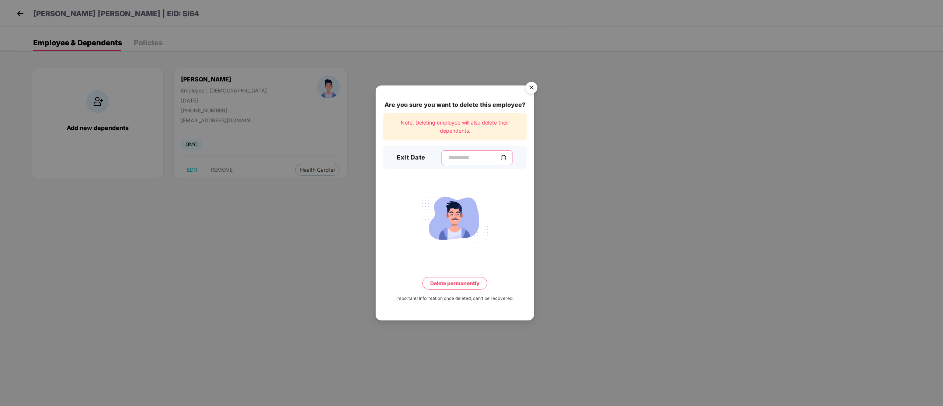
click at [461, 159] on input at bounding box center [473, 158] width 53 height 8
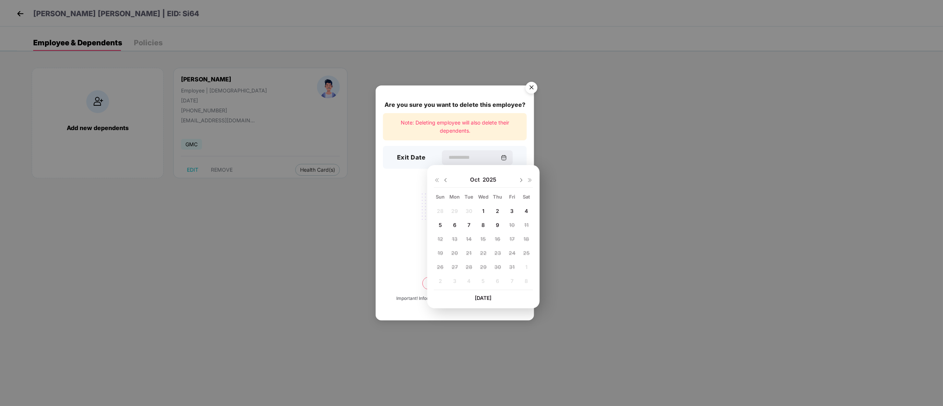
click at [531, 85] on img "Close" at bounding box center [531, 88] width 21 height 21
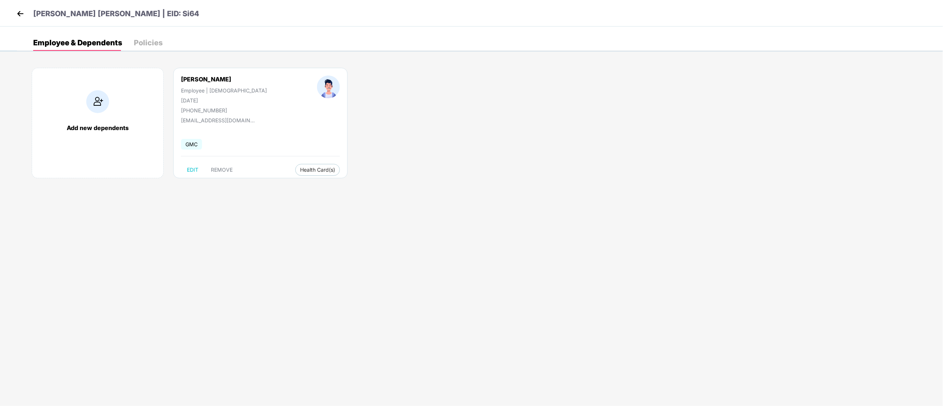
click at [19, 14] on img at bounding box center [20, 13] width 11 height 11
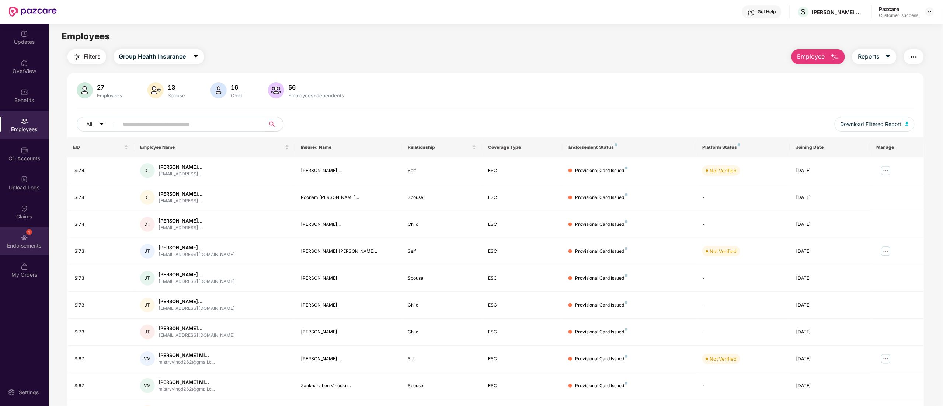
click at [17, 246] on div "Endorsements" at bounding box center [24, 245] width 49 height 7
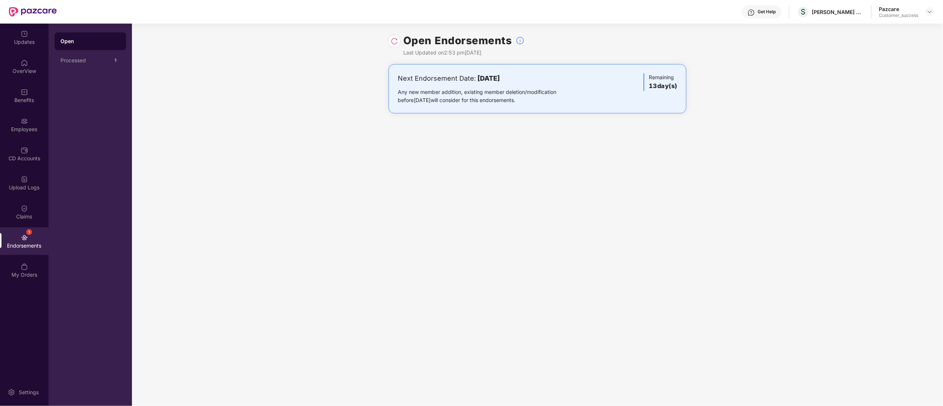
click at [20, 239] on div "1 Endorsements" at bounding box center [24, 241] width 49 height 28
click at [392, 42] on img at bounding box center [394, 41] width 7 height 7
click at [21, 150] on img at bounding box center [24, 150] width 7 height 7
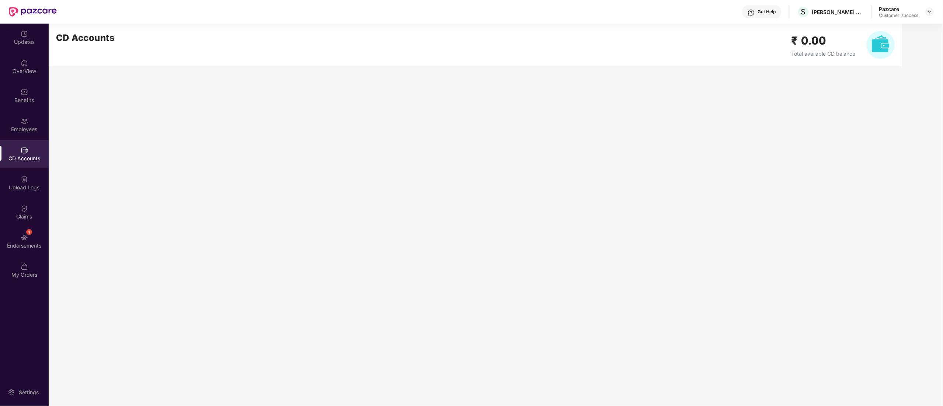
click at [882, 46] on img at bounding box center [880, 45] width 28 height 28
click at [20, 156] on div "CD Accounts" at bounding box center [24, 158] width 49 height 7
click at [17, 122] on div "Employees" at bounding box center [24, 125] width 49 height 28
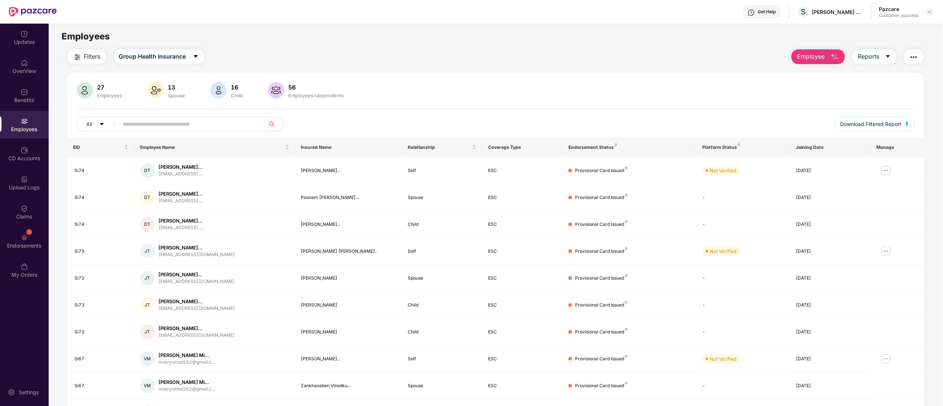
click at [142, 125] on input "text" at bounding box center [189, 124] width 132 height 11
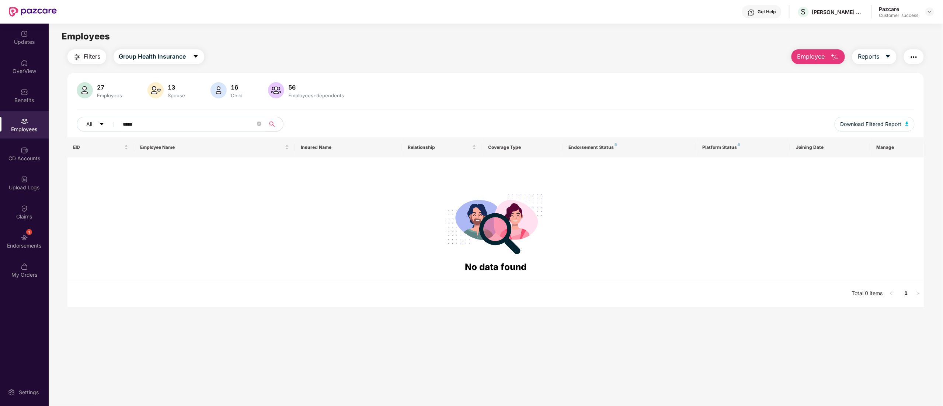
type input "******"
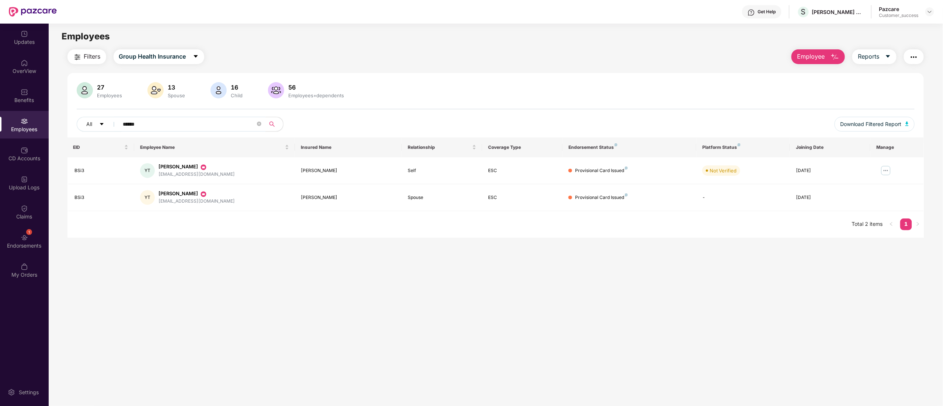
click at [151, 126] on input "******" at bounding box center [189, 124] width 132 height 11
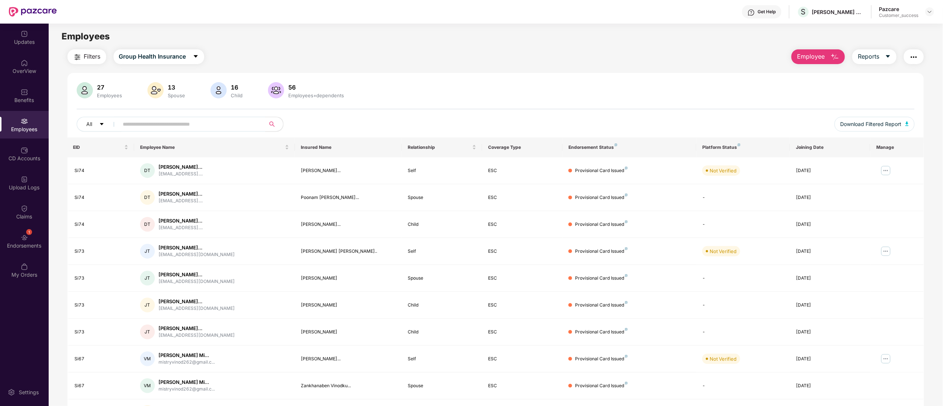
click at [912, 57] on img "button" at bounding box center [913, 57] width 9 height 9
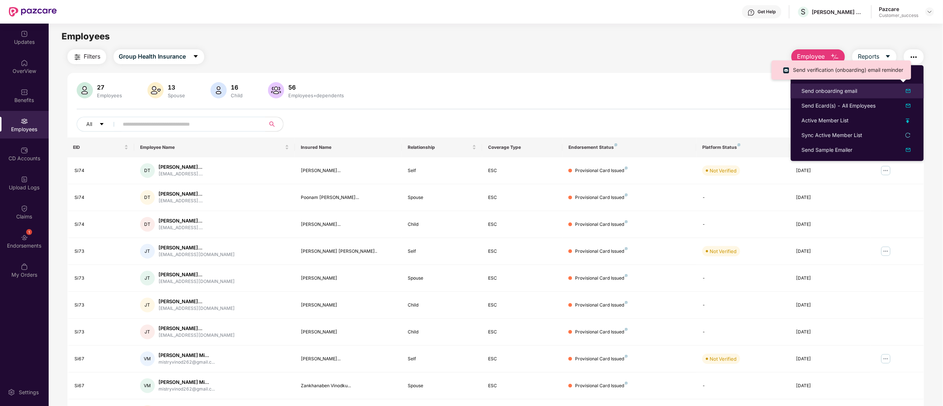
click at [837, 94] on div "Send onboarding email" at bounding box center [829, 91] width 56 height 8
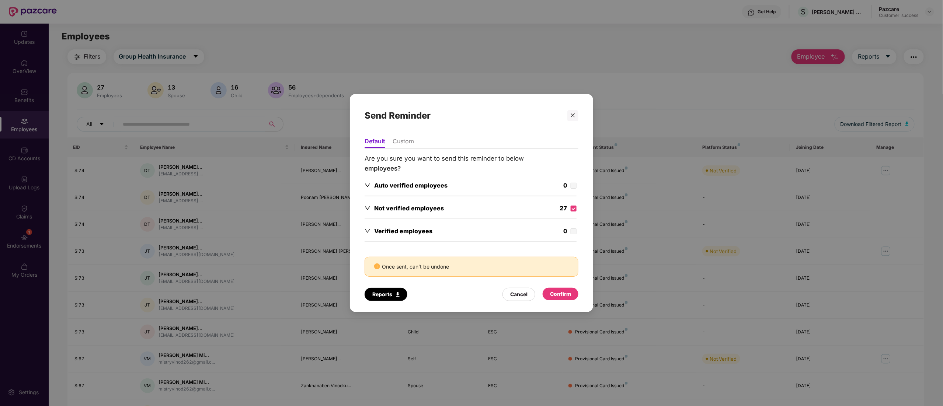
click at [559, 296] on div "Confirm" at bounding box center [560, 294] width 21 height 8
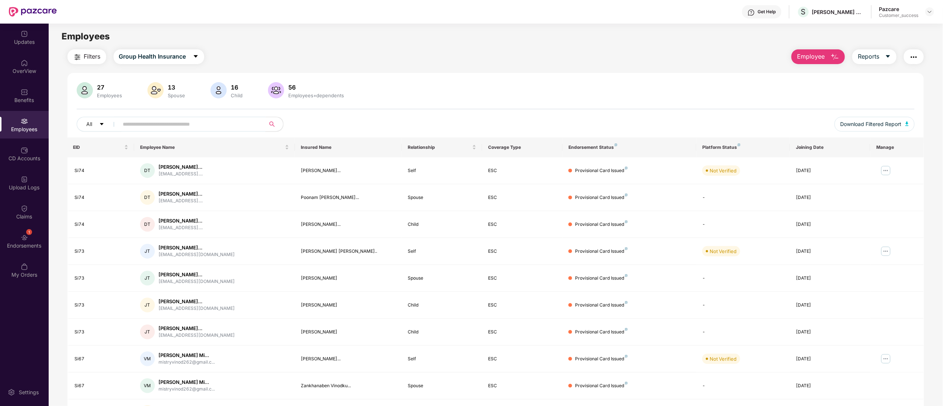
click at [155, 120] on input "text" at bounding box center [189, 124] width 132 height 11
type input "*****"
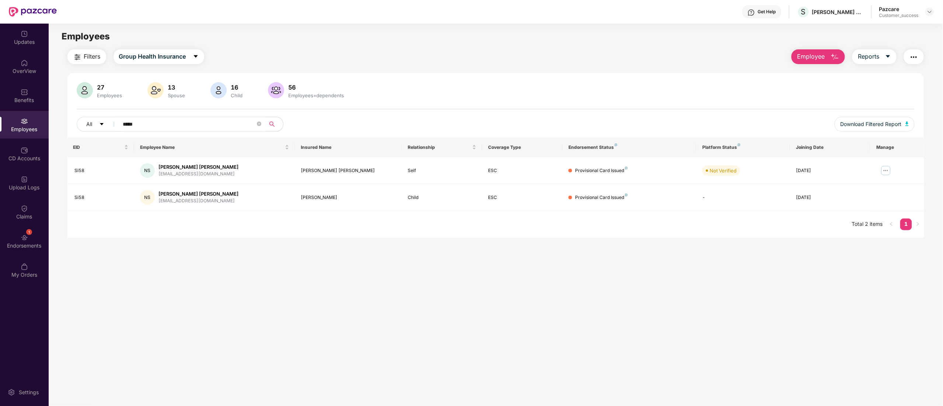
click at [171, 125] on input "*****" at bounding box center [189, 124] width 132 height 11
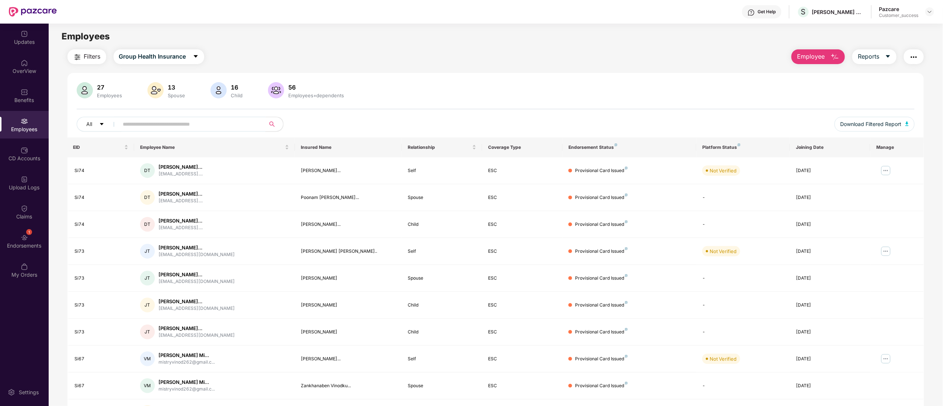
click at [758, 12] on div "Get Help" at bounding box center [767, 12] width 18 height 6
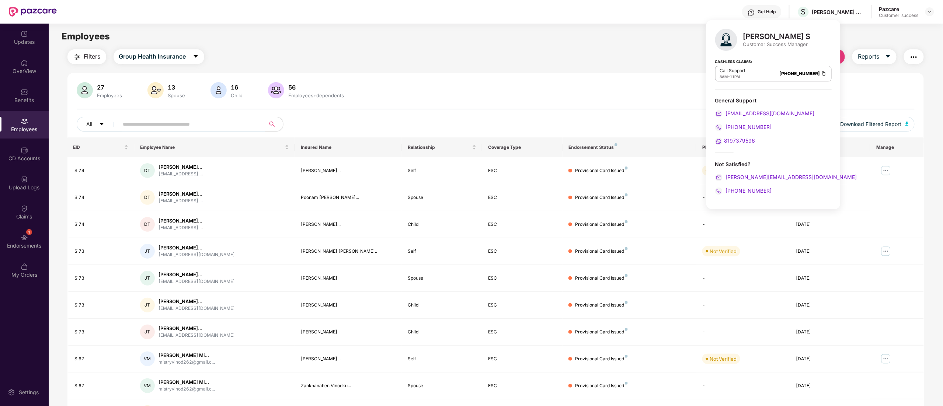
click at [542, 45] on main "Employees Filters Group Health Insurance Employee Reports 27 Employees 13 Spous…" at bounding box center [496, 227] width 894 height 406
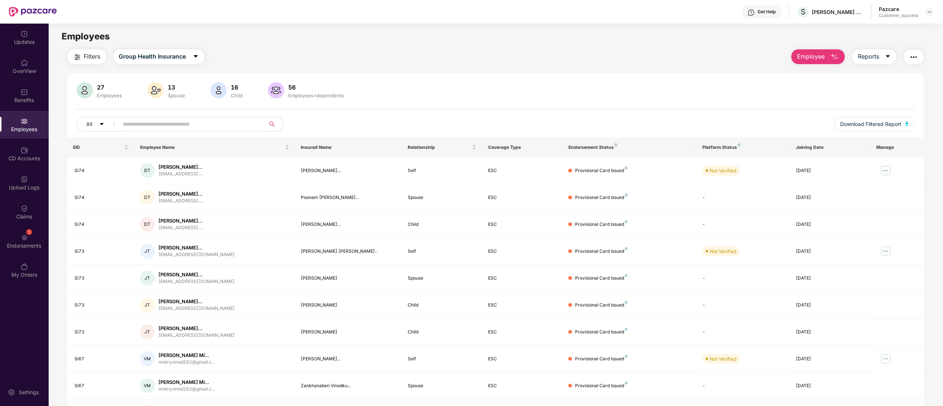
click at [206, 125] on input "text" at bounding box center [189, 124] width 132 height 11
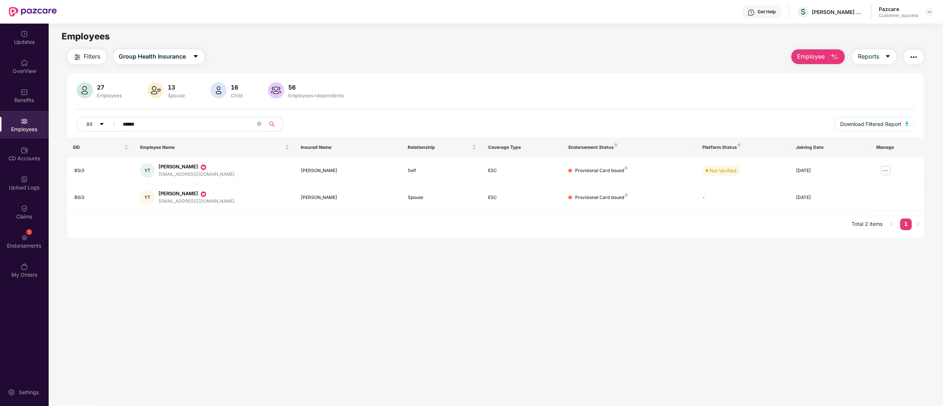
type input "******"
click at [170, 118] on span "******" at bounding box center [189, 124] width 151 height 15
click at [172, 119] on input "******" at bounding box center [189, 124] width 132 height 11
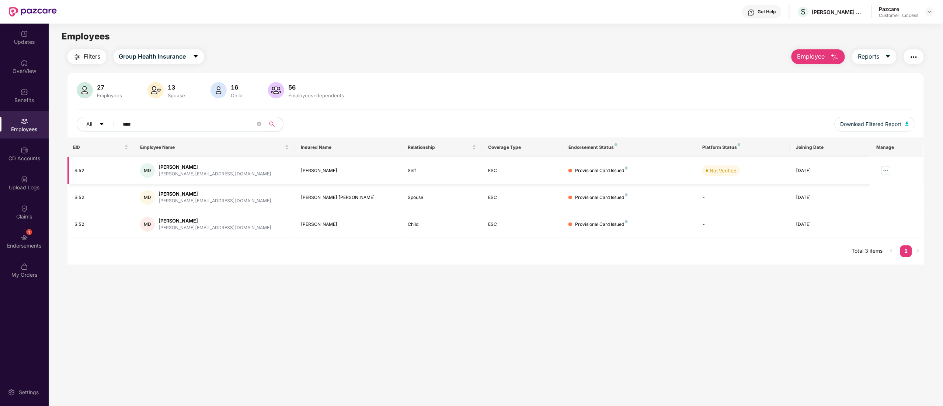
type input "****"
click at [887, 168] on img at bounding box center [886, 171] width 12 height 12
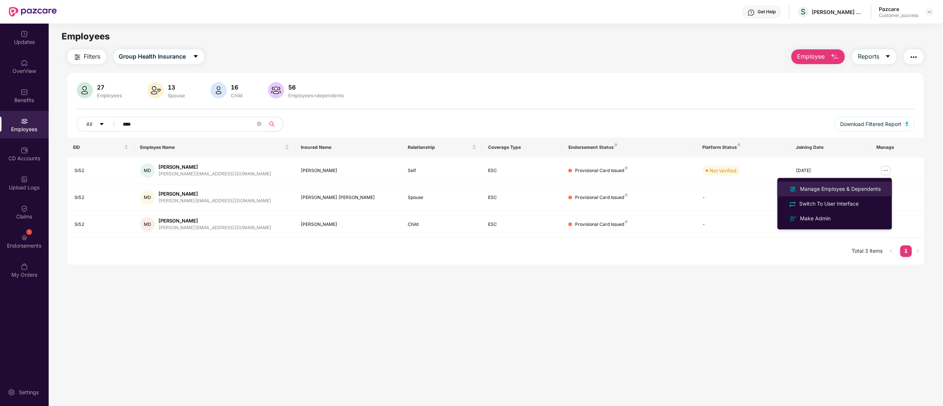
click at [831, 189] on div "Manage Employee & Dependents" at bounding box center [840, 189] width 84 height 8
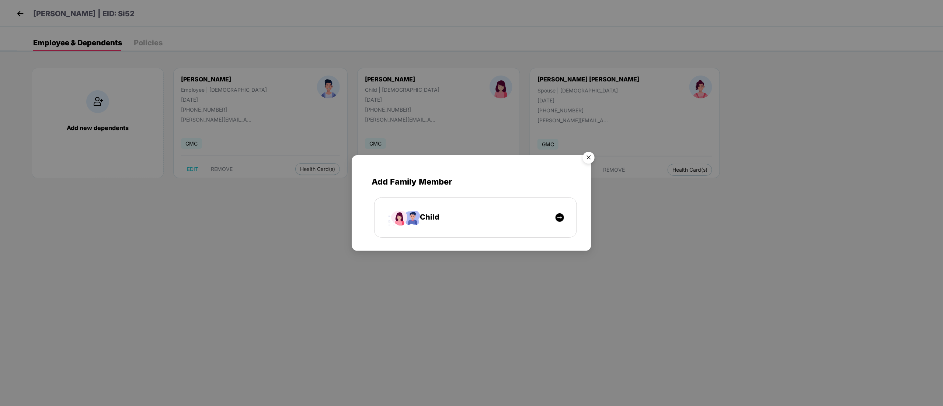
click at [587, 156] on img "Close" at bounding box center [588, 158] width 21 height 21
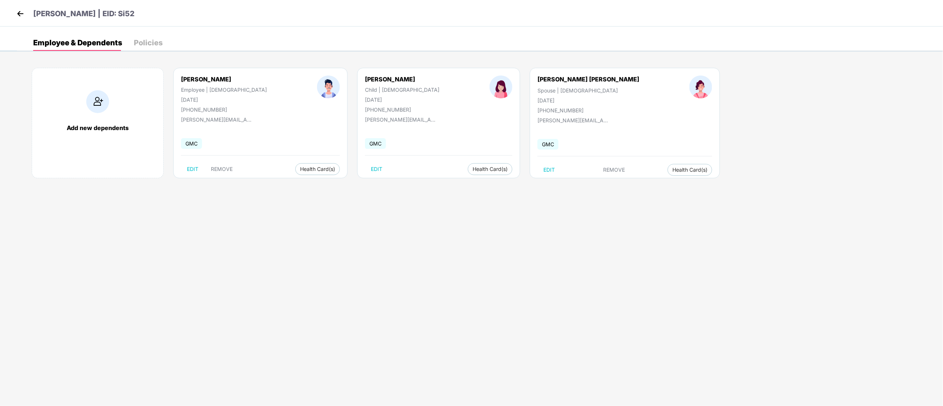
click at [209, 108] on div "[PHONE_NUMBER]" at bounding box center [224, 109] width 86 height 6
click at [207, 111] on div "[PHONE_NUMBER]" at bounding box center [224, 109] width 86 height 6
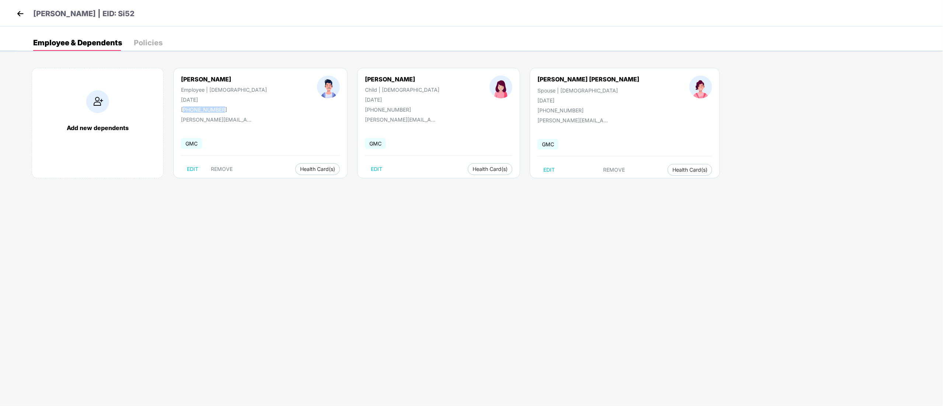
click at [198, 107] on div "[PHONE_NUMBER]" at bounding box center [224, 109] width 86 height 6
click at [199, 111] on div "[PHONE_NUMBER]" at bounding box center [224, 109] width 86 height 6
click at [218, 138] on div "GMC" at bounding box center [260, 143] width 159 height 15
click at [15, 11] on img at bounding box center [20, 13] width 11 height 11
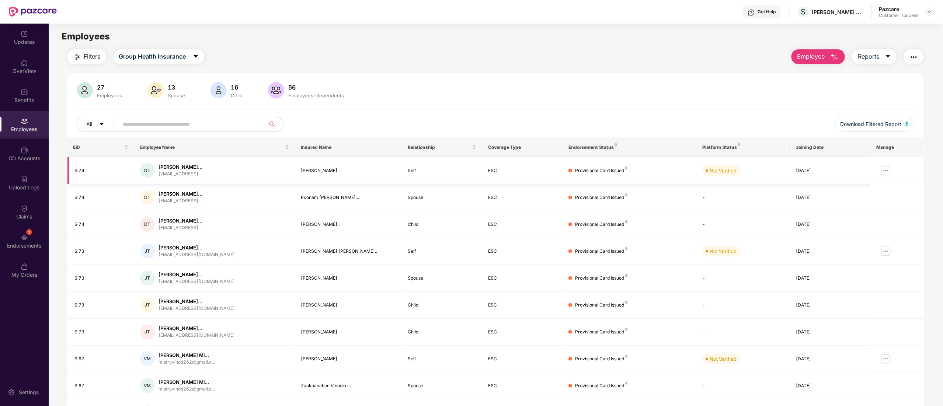
click at [884, 172] on img at bounding box center [886, 171] width 12 height 12
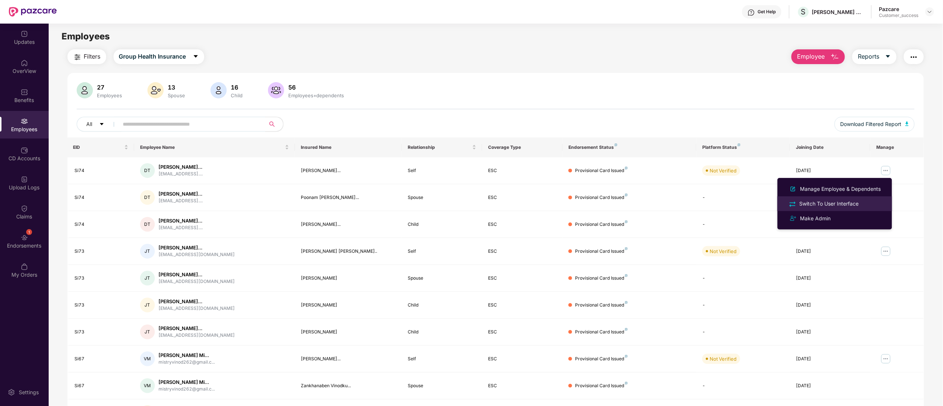
click at [822, 206] on div "Switch To User Interface" at bounding box center [829, 204] width 62 height 8
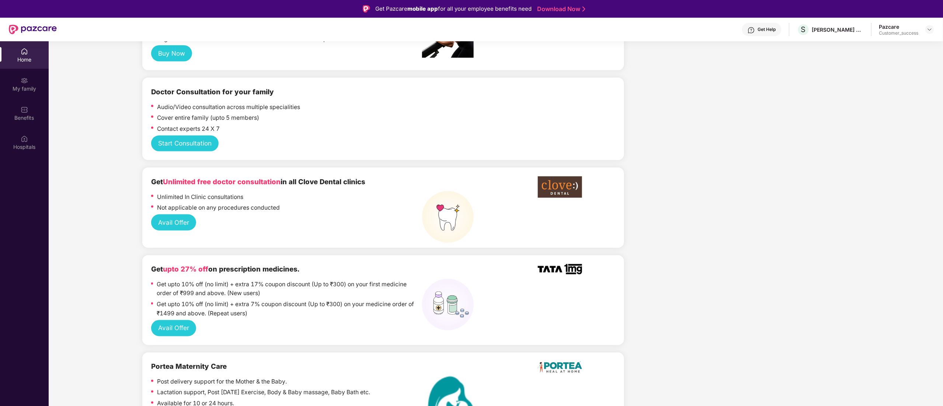
scroll to position [368, 0]
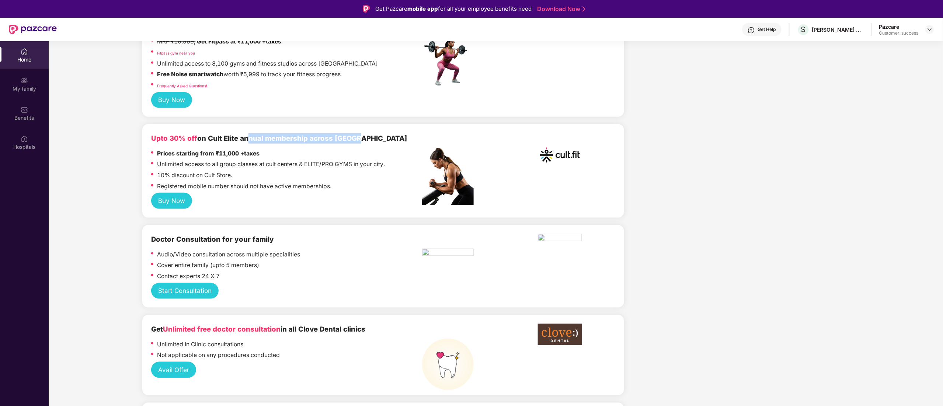
drag, startPoint x: 248, startPoint y: 142, endPoint x: 355, endPoint y: 150, distance: 107.1
click at [364, 143] on div "Upto 30% off on Cult Elite annual membership across [GEOGRAPHIC_DATA]" at bounding box center [286, 138] width 270 height 11
click at [298, 169] on p "Unlimited access to all group classes at cult centers & ELITE/PRO GYMS in your …" at bounding box center [271, 164] width 228 height 9
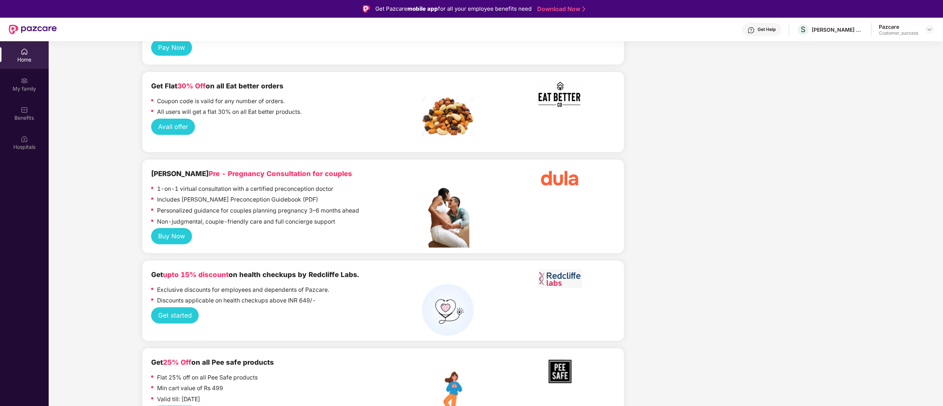
scroll to position [1400, 0]
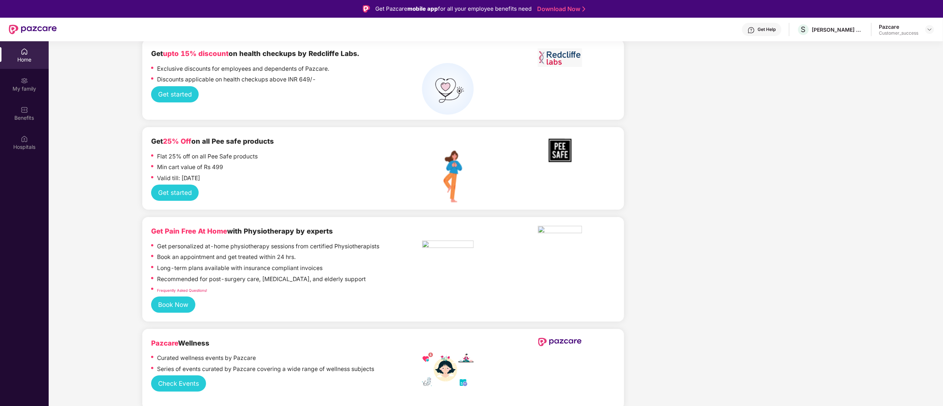
click at [187, 88] on button "Get started" at bounding box center [175, 94] width 48 height 16
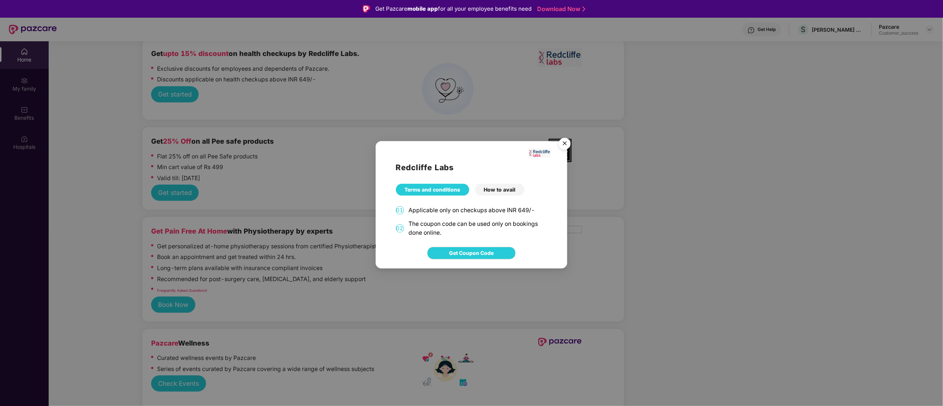
click at [565, 143] on img "Close" at bounding box center [564, 144] width 21 height 21
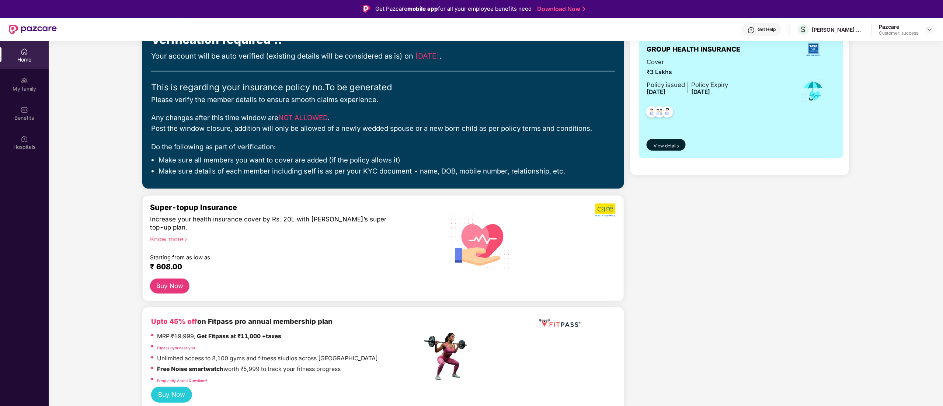
scroll to position [147, 0]
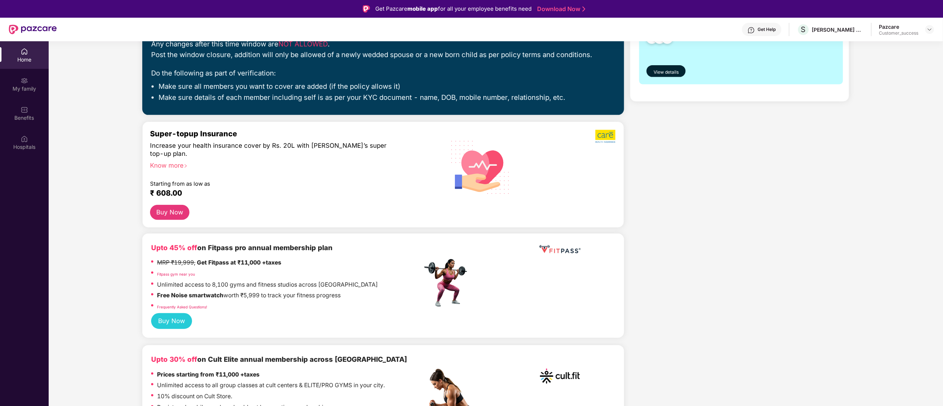
click at [169, 216] on button "Buy Now" at bounding box center [169, 212] width 39 height 15
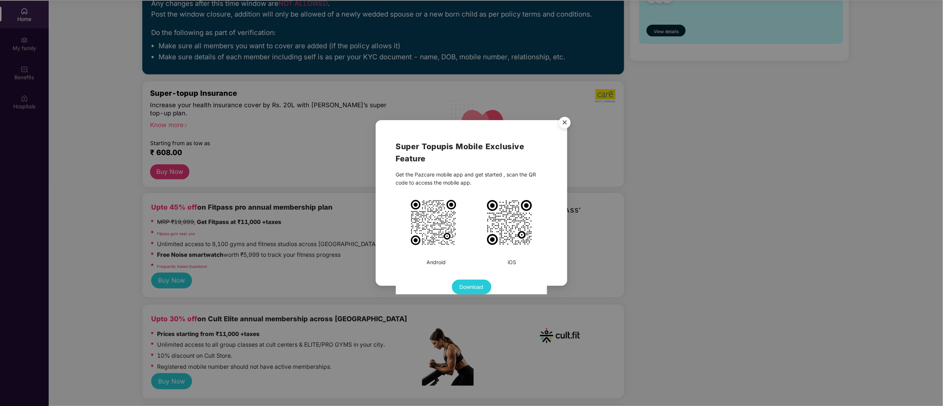
scroll to position [41, 0]
click at [565, 123] on img "Close" at bounding box center [564, 123] width 21 height 21
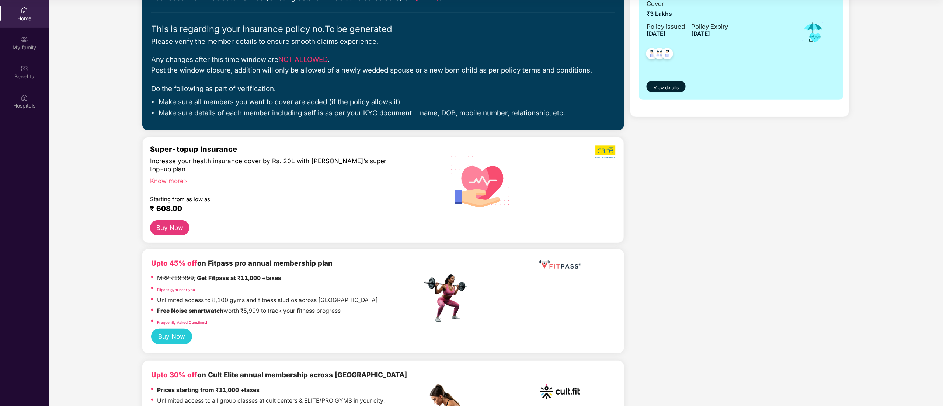
scroll to position [74, 0]
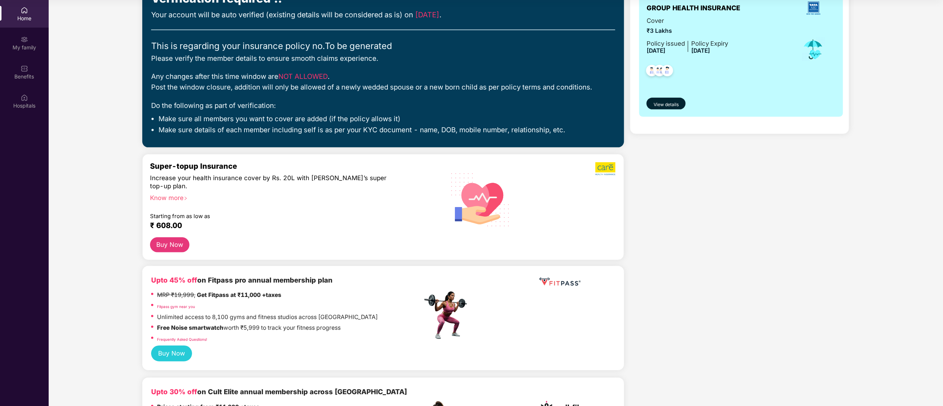
drag, startPoint x: 175, startPoint y: 190, endPoint x: 176, endPoint y: 198, distance: 7.5
click at [175, 191] on div "Super-topup Insurance Increase your health insurance cover by Rs. 20L with [PER…" at bounding box center [286, 200] width 272 height 76
click at [176, 199] on div "Know more" at bounding box center [284, 196] width 268 height 5
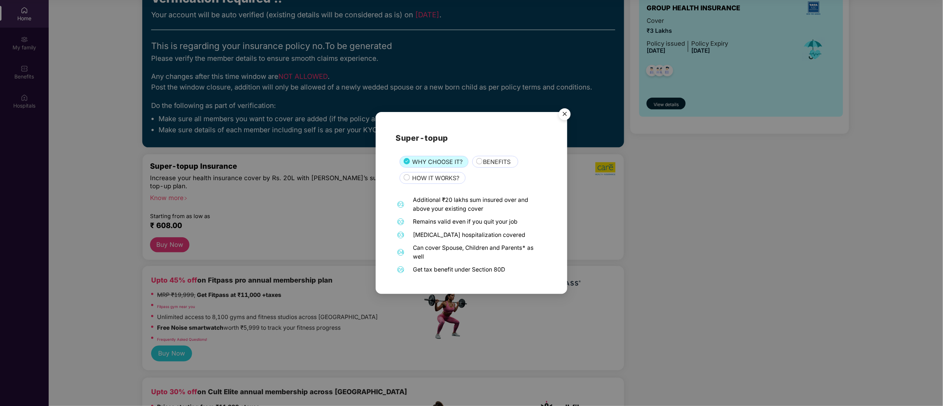
click at [493, 158] on span "BENEFITS" at bounding box center [497, 161] width 28 height 9
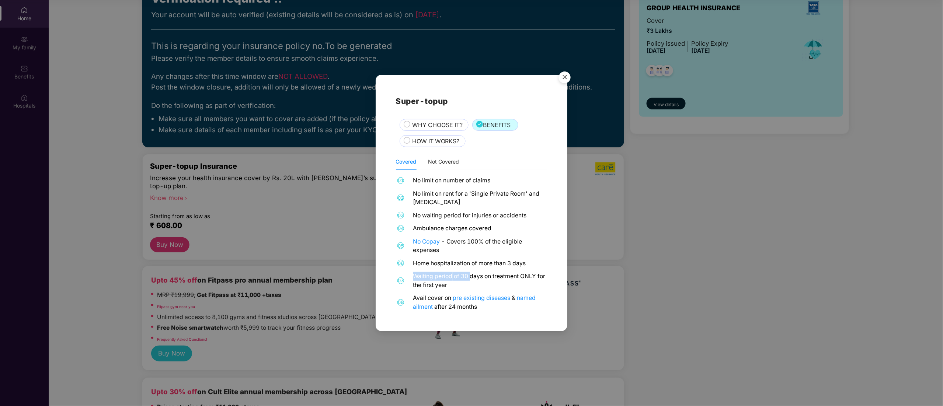
drag, startPoint x: 409, startPoint y: 274, endPoint x: 471, endPoint y: 280, distance: 62.2
click at [471, 280] on div "07 Waiting period of 30 days on treatment ONLY for the first year" at bounding box center [471, 280] width 151 height 17
click at [471, 287] on div "Waiting period of 30 days on treatment ONLY for the first year" at bounding box center [479, 280] width 132 height 17
drag, startPoint x: 460, startPoint y: 278, endPoint x: 539, endPoint y: 284, distance: 79.5
click at [539, 284] on div "Waiting period of 30 days on treatment ONLY for the first year" at bounding box center [479, 280] width 132 height 17
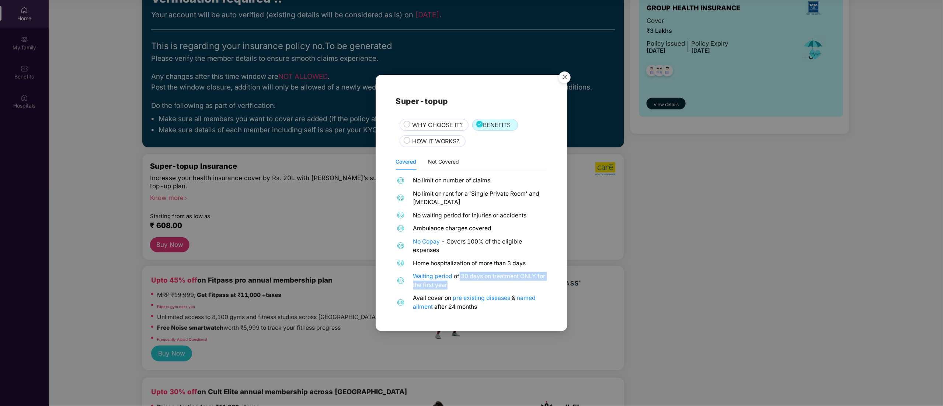
click at [562, 76] on img "Close" at bounding box center [564, 78] width 21 height 21
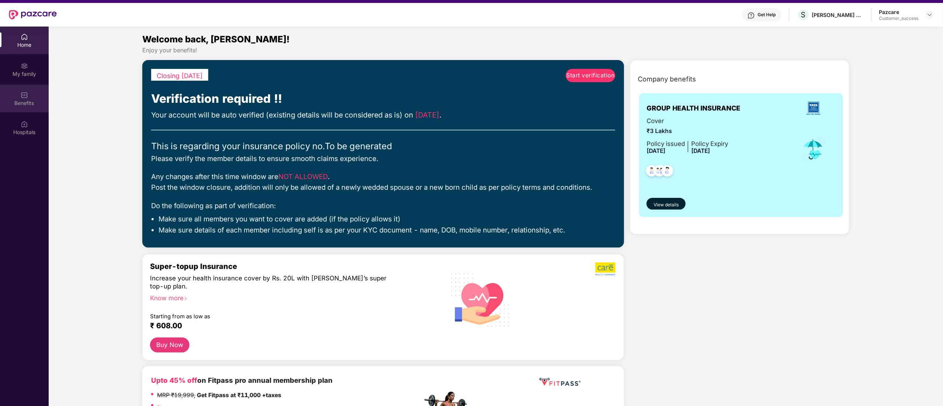
scroll to position [0, 0]
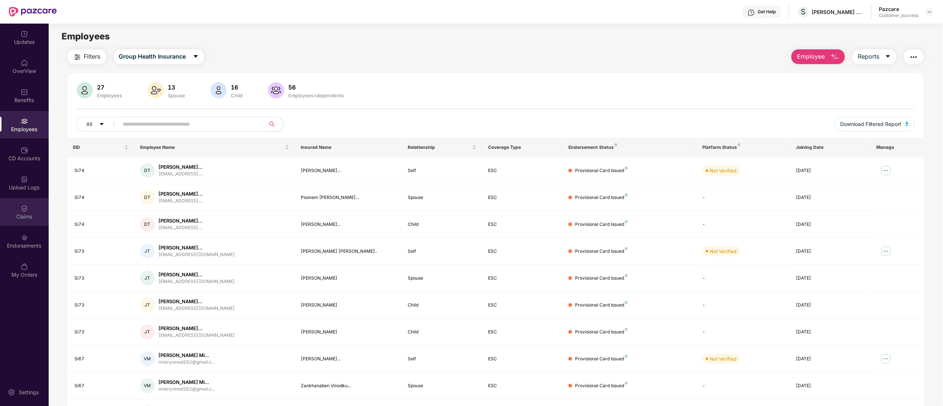
click at [34, 212] on div "Claims" at bounding box center [24, 212] width 49 height 28
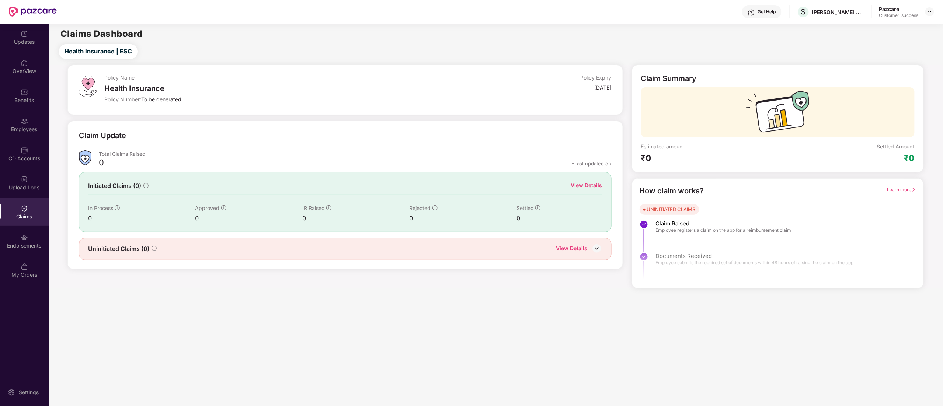
click at [590, 186] on div "View Details" at bounding box center [586, 185] width 31 height 8
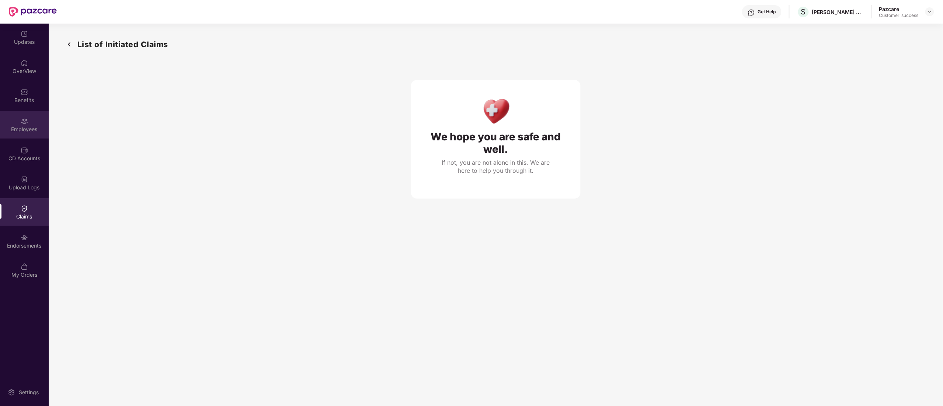
click at [15, 131] on div "Employees" at bounding box center [24, 129] width 49 height 7
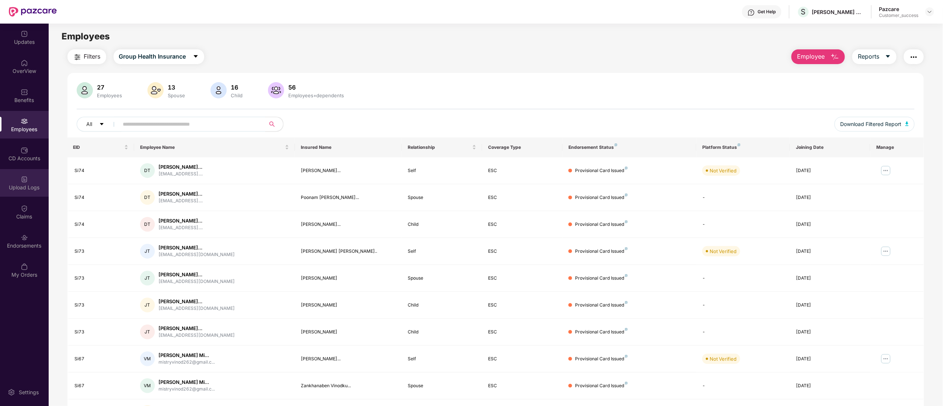
click at [24, 185] on div "Upload Logs" at bounding box center [24, 187] width 49 height 7
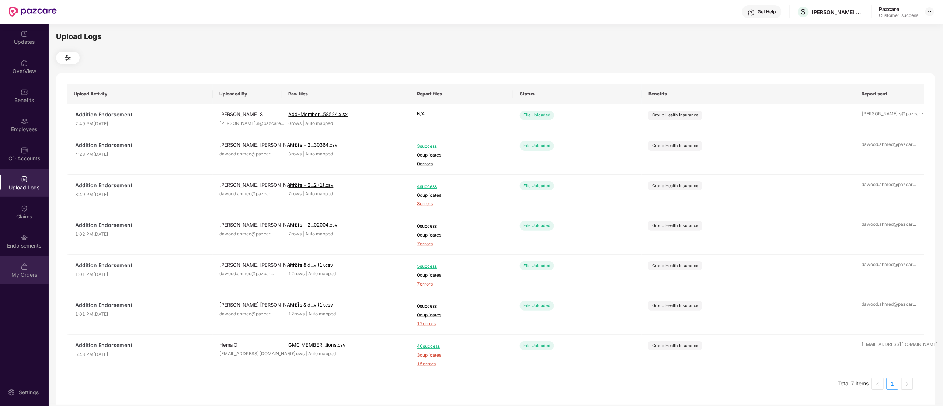
click at [14, 269] on div "My Orders" at bounding box center [24, 270] width 49 height 28
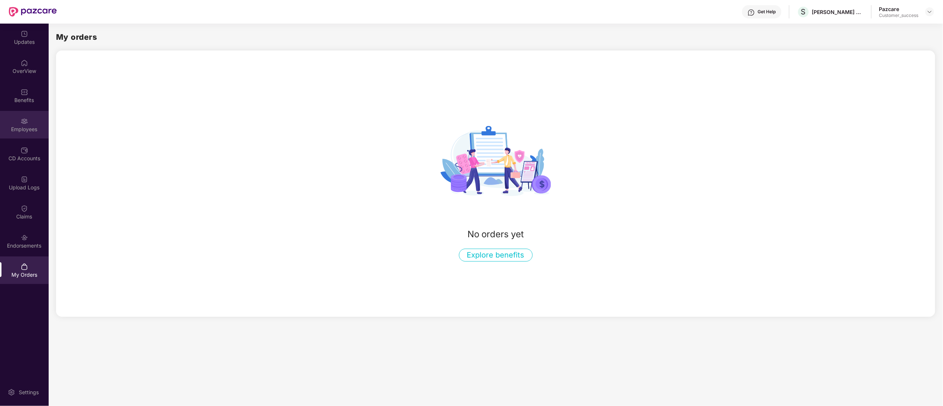
click at [15, 126] on div "Employees" at bounding box center [24, 129] width 49 height 7
